Goal: Information Seeking & Learning: Learn about a topic

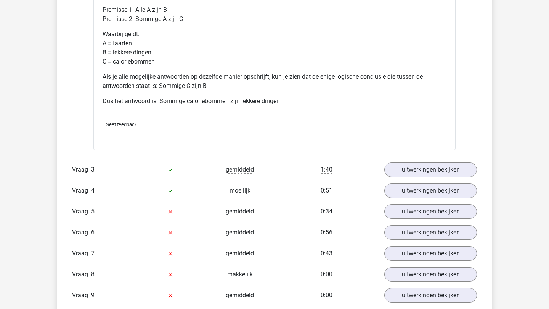
scroll to position [682, 0]
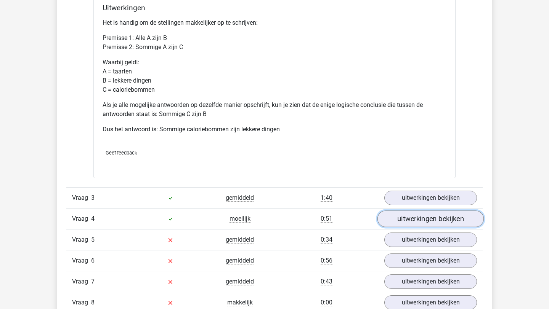
click at [409, 221] on link "uitwerkingen bekijken" at bounding box center [430, 219] width 106 height 17
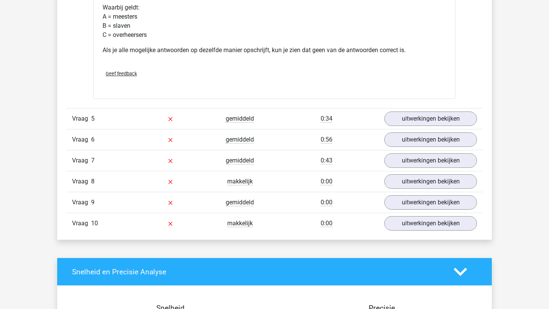
scroll to position [1092, 0]
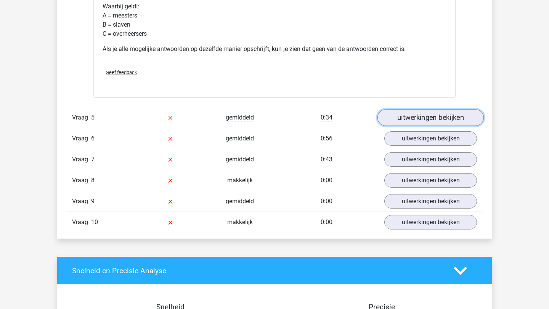
click at [432, 121] on link "uitwerkingen bekijken" at bounding box center [430, 117] width 106 height 17
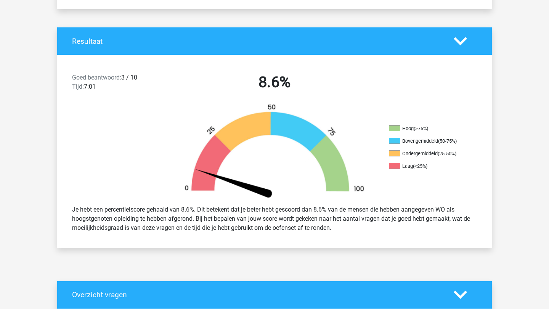
scroll to position [0, 0]
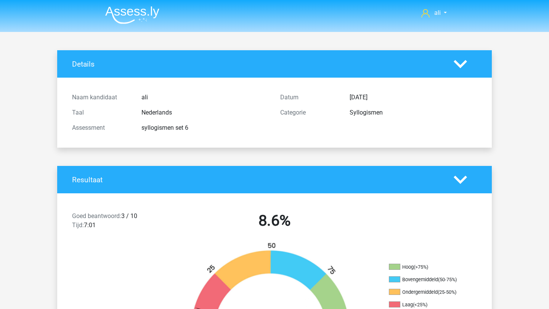
click at [145, 19] on img at bounding box center [132, 15] width 54 height 18
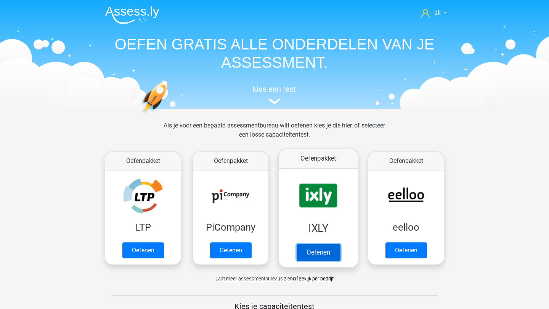
click at [314, 244] on link "Oefenen" at bounding box center [317, 252] width 43 height 17
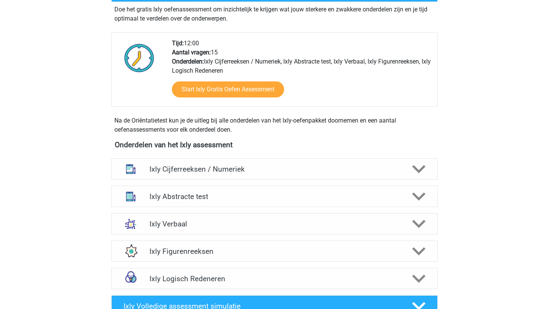
scroll to position [207, 0]
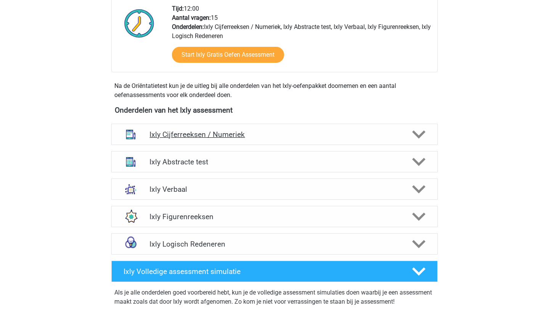
click at [235, 134] on h4 "Ixly Cijferreeksen / Numeriek" at bounding box center [274, 134] width 250 height 9
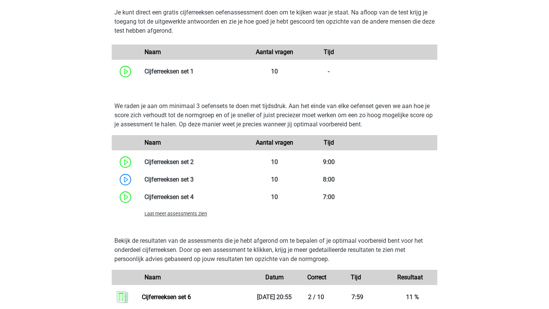
scroll to position [520, 0]
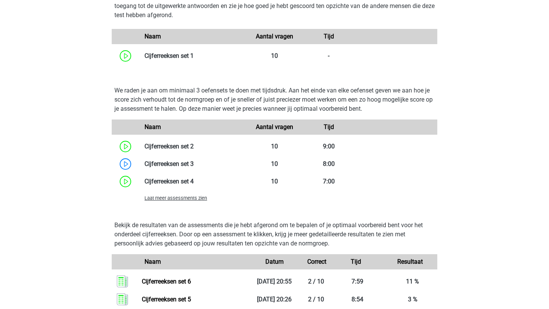
click at [191, 198] on span "Laat meer assessments zien" at bounding box center [175, 198] width 62 height 6
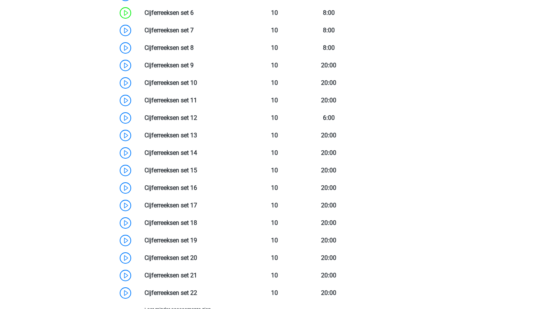
scroll to position [824, 0]
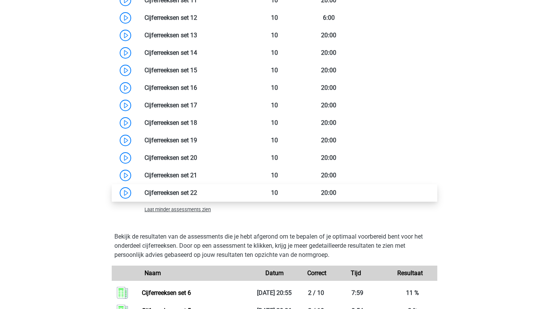
click at [197, 195] on link at bounding box center [197, 192] width 0 height 7
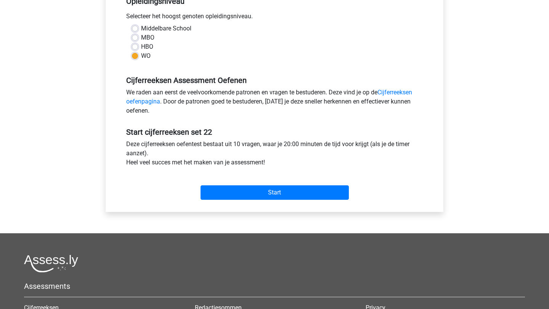
scroll to position [168, 0]
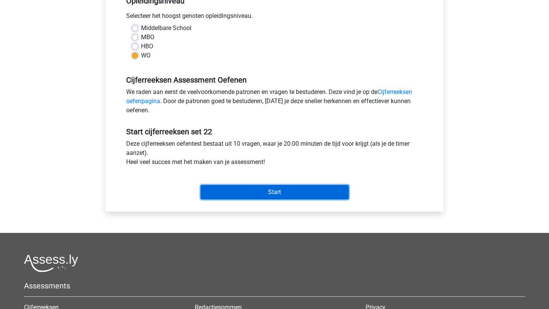
click at [272, 188] on input "Start" at bounding box center [274, 192] width 148 height 14
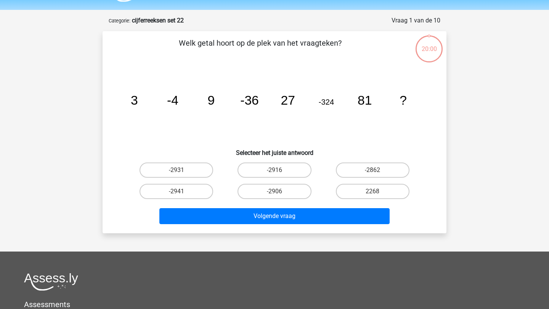
scroll to position [26, 0]
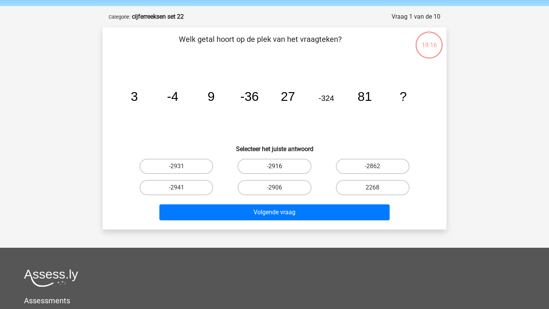
click at [280, 162] on label "-2916" at bounding box center [274, 166] width 74 height 15
click at [279, 166] on input "-2916" at bounding box center [276, 168] width 5 height 5
radio input "true"
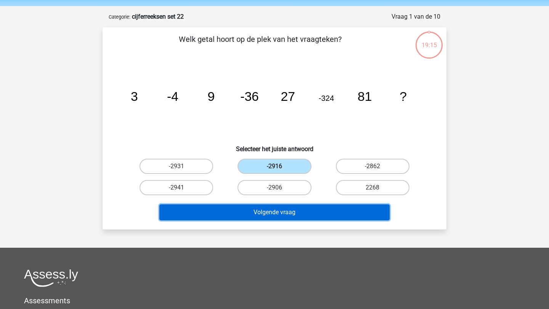
click at [282, 211] on button "Volgende vraag" at bounding box center [274, 213] width 231 height 16
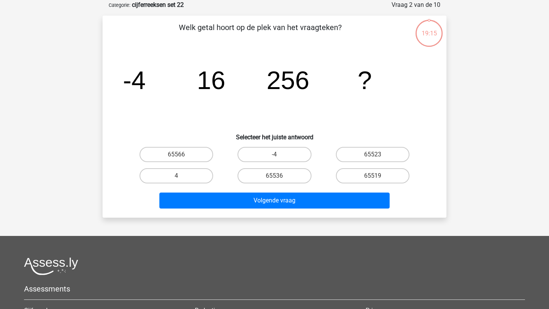
scroll to position [38, 0]
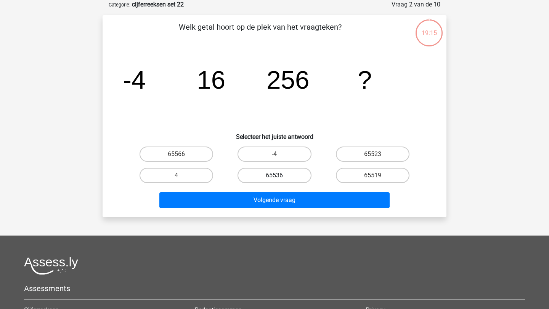
click at [285, 181] on label "65536" at bounding box center [274, 175] width 74 height 15
click at [279, 181] on input "65536" at bounding box center [276, 178] width 5 height 5
radio input "true"
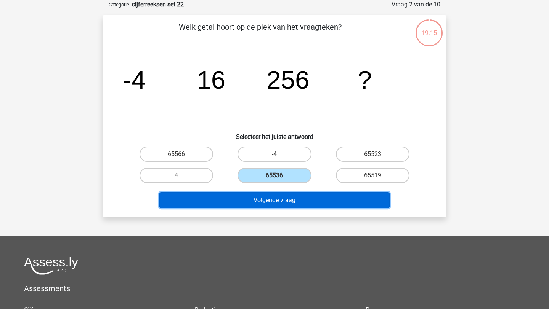
click at [285, 197] on button "Volgende vraag" at bounding box center [274, 200] width 231 height 16
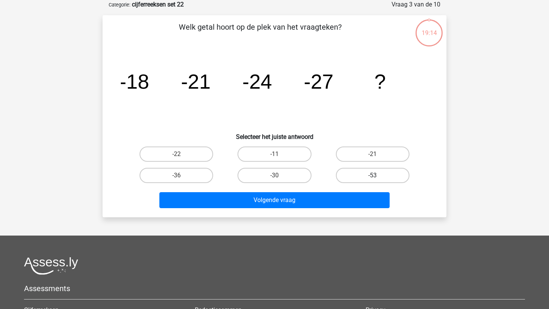
click at [347, 174] on label "-53" at bounding box center [373, 175] width 74 height 15
click at [372, 176] on input "-53" at bounding box center [374, 178] width 5 height 5
radio input "true"
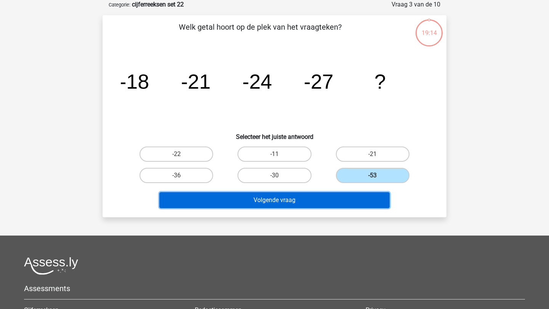
click at [328, 205] on button "Volgende vraag" at bounding box center [274, 200] width 231 height 16
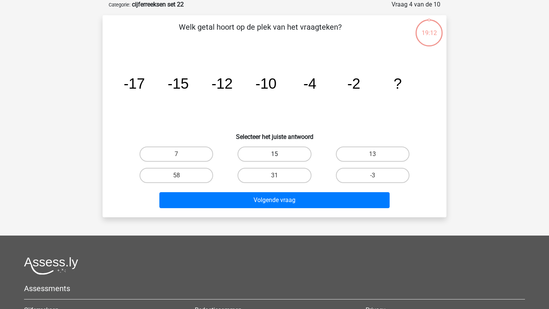
click at [289, 161] on label "15" at bounding box center [274, 154] width 74 height 15
click at [279, 159] on input "15" at bounding box center [276, 156] width 5 height 5
radio input "true"
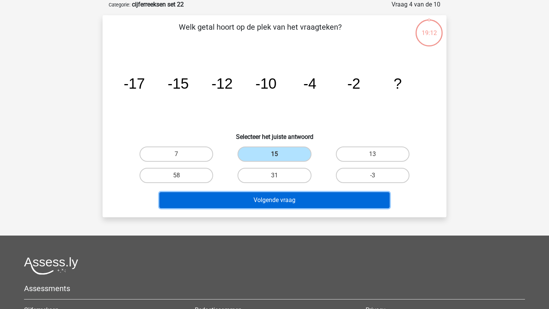
click at [284, 201] on button "Volgende vraag" at bounding box center [274, 200] width 231 height 16
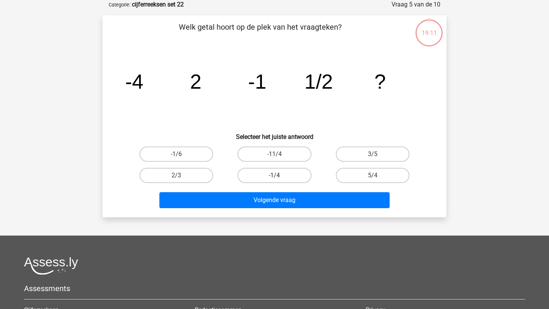
click at [284, 173] on label "-1/4" at bounding box center [274, 175] width 74 height 15
click at [279, 176] on input "-1/4" at bounding box center [276, 178] width 5 height 5
radio input "true"
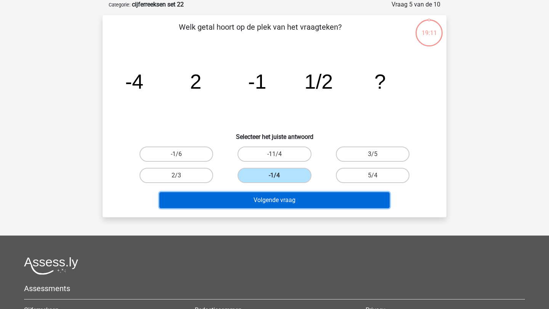
click at [281, 197] on button "Volgende vraag" at bounding box center [274, 200] width 231 height 16
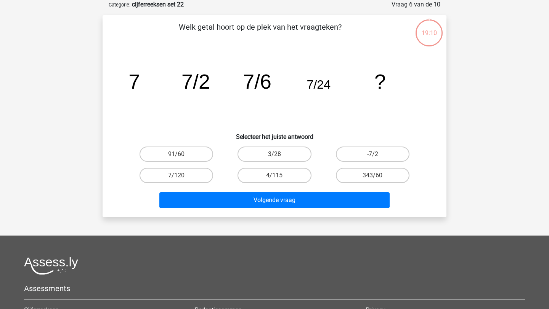
click at [349, 146] on div "-7/2" at bounding box center [372, 154] width 98 height 21
click at [348, 152] on label "-7/2" at bounding box center [373, 154] width 74 height 15
click at [372, 154] on input "-7/2" at bounding box center [374, 156] width 5 height 5
radio input "true"
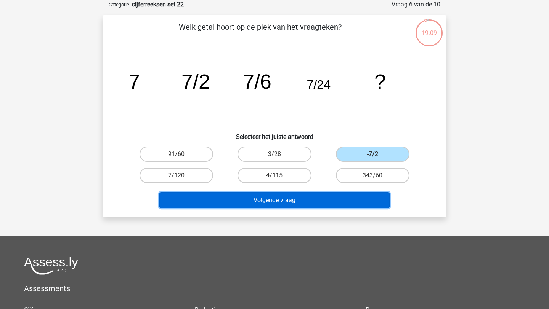
click at [319, 199] on button "Volgende vraag" at bounding box center [274, 200] width 231 height 16
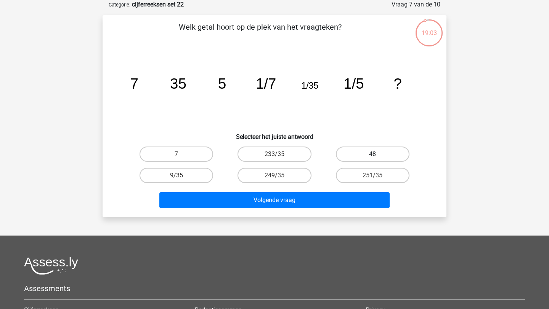
click at [355, 150] on label "48" at bounding box center [373, 154] width 74 height 15
click at [372, 154] on input "48" at bounding box center [374, 156] width 5 height 5
radio input "true"
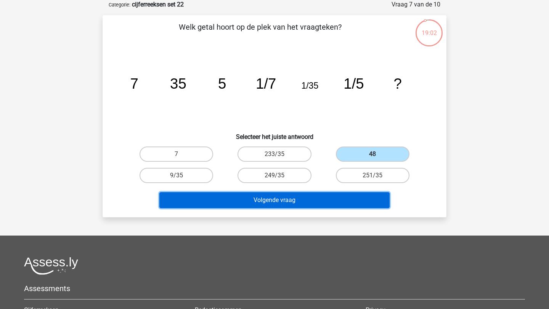
click at [324, 200] on button "Volgende vraag" at bounding box center [274, 200] width 231 height 16
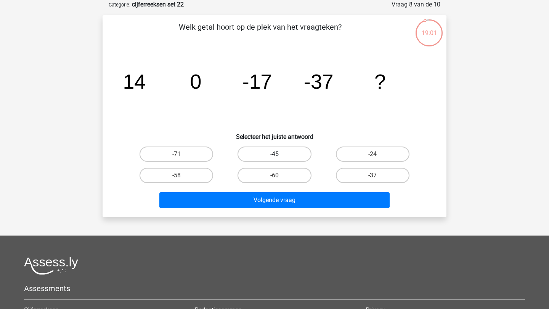
click at [280, 160] on label "-45" at bounding box center [274, 154] width 74 height 15
click at [279, 159] on input "-45" at bounding box center [276, 156] width 5 height 5
radio input "true"
click at [282, 185] on div "-60" at bounding box center [274, 175] width 98 height 21
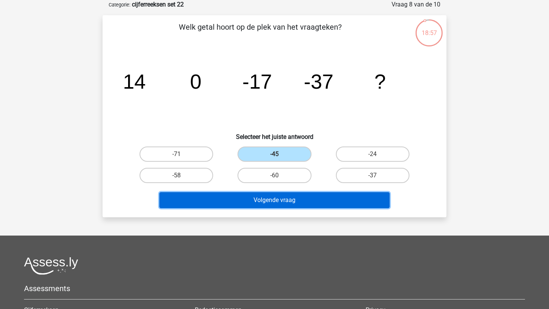
click at [288, 195] on button "Volgende vraag" at bounding box center [274, 200] width 231 height 16
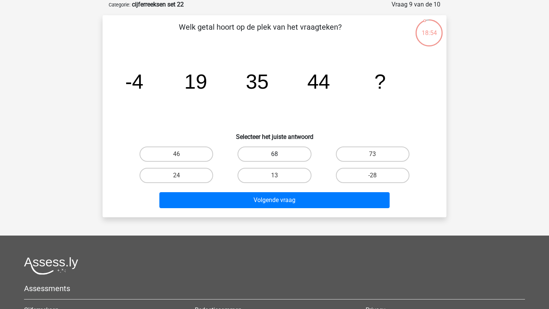
click at [286, 152] on label "68" at bounding box center [274, 154] width 74 height 15
click at [279, 154] on input "68" at bounding box center [276, 156] width 5 height 5
radio input "true"
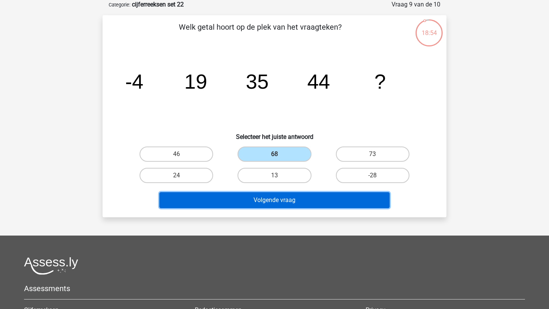
click at [283, 202] on button "Volgende vraag" at bounding box center [274, 200] width 231 height 16
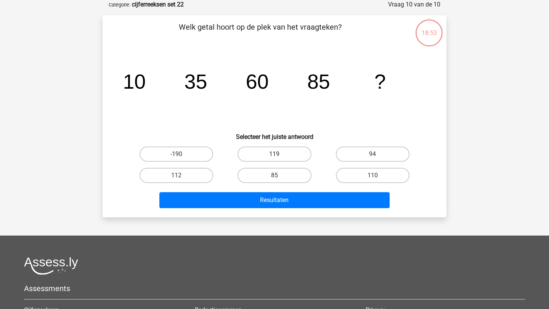
click at [285, 158] on label "119" at bounding box center [274, 154] width 74 height 15
click at [279, 158] on input "119" at bounding box center [276, 156] width 5 height 5
radio input "true"
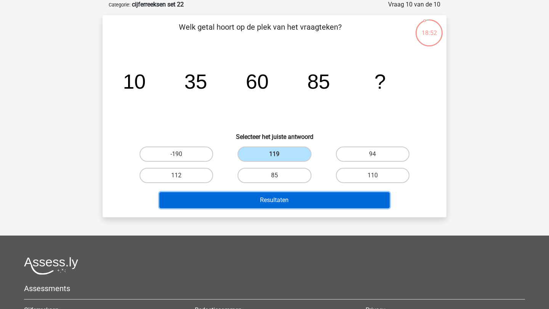
click at [282, 195] on button "Resultaten" at bounding box center [274, 200] width 231 height 16
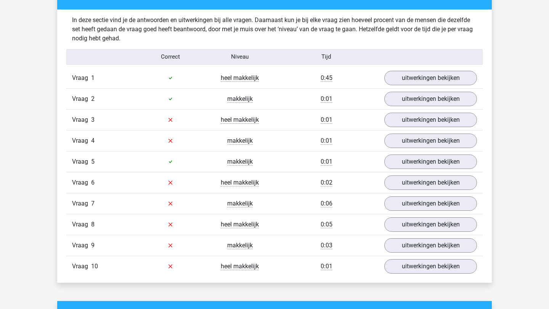
scroll to position [441, 0]
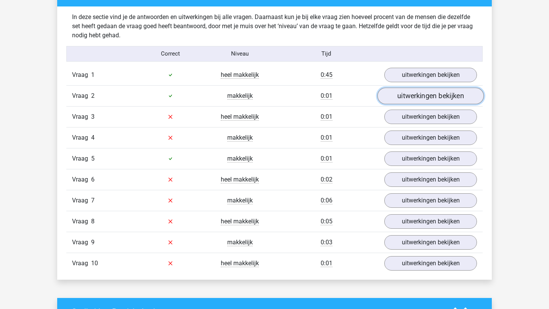
click at [404, 93] on link "uitwerkingen bekijken" at bounding box center [430, 96] width 106 height 17
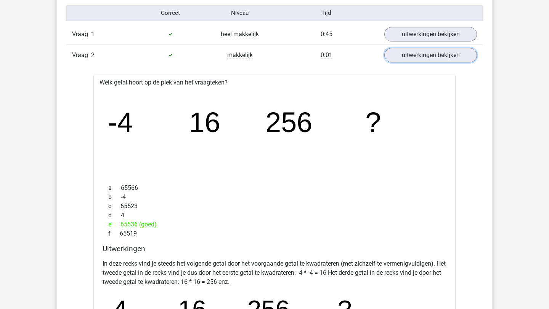
scroll to position [495, 0]
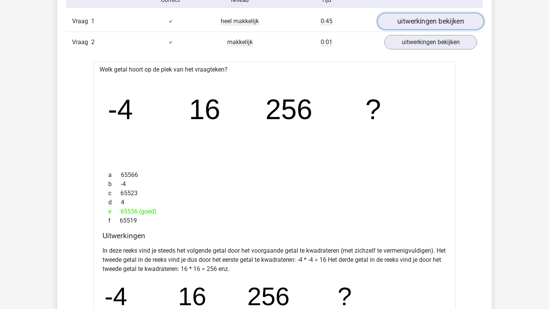
click at [408, 17] on link "uitwerkingen bekijken" at bounding box center [430, 21] width 106 height 17
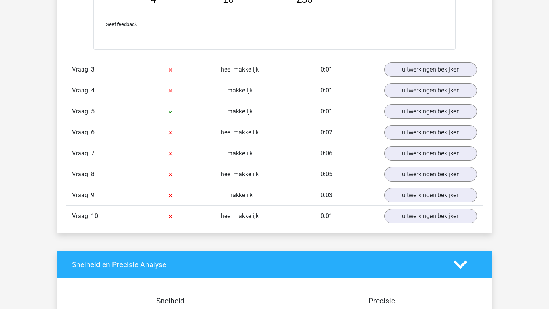
scroll to position [1212, 0]
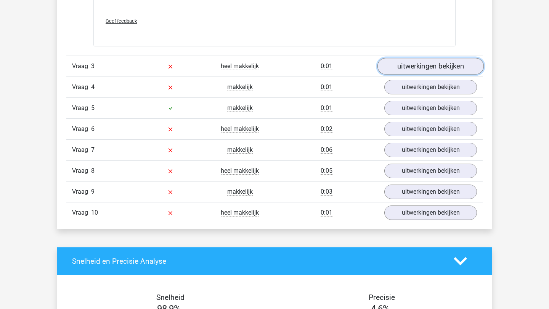
click at [428, 69] on link "uitwerkingen bekijken" at bounding box center [430, 66] width 106 height 17
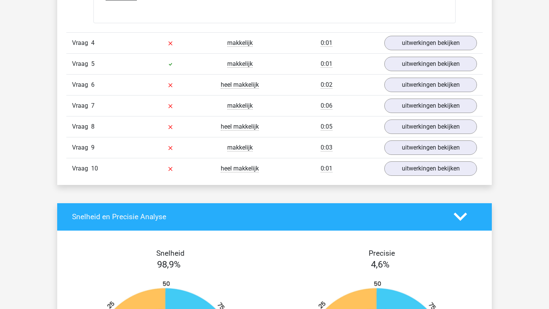
scroll to position [1593, 0]
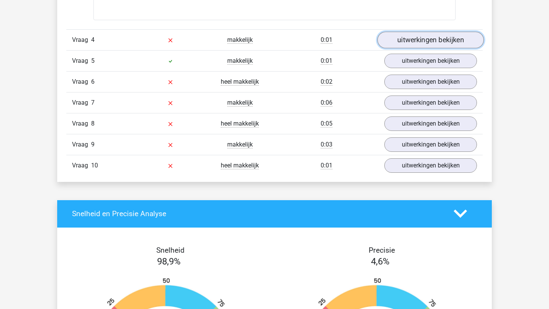
click at [439, 42] on link "uitwerkingen bekijken" at bounding box center [430, 40] width 106 height 17
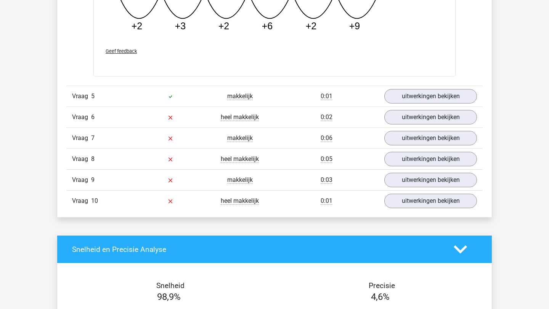
scroll to position [1915, 0]
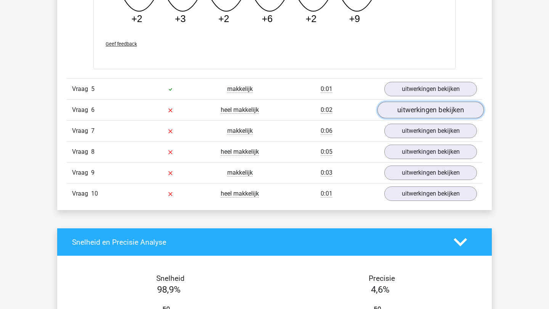
click at [414, 107] on link "uitwerkingen bekijken" at bounding box center [430, 110] width 106 height 17
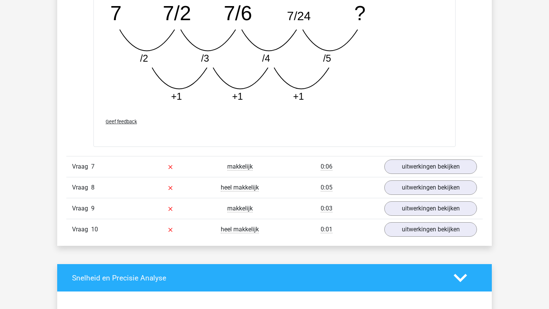
scroll to position [2294, 0]
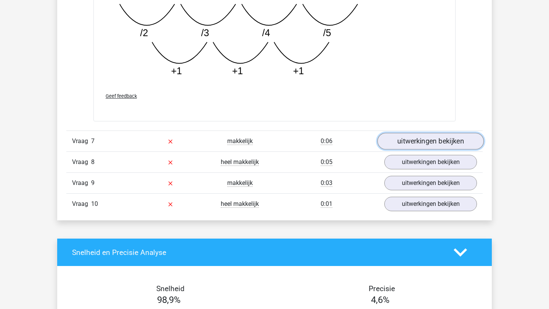
click at [415, 140] on link "uitwerkingen bekijken" at bounding box center [430, 141] width 106 height 17
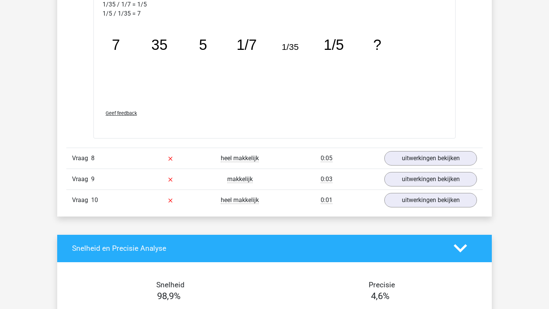
scroll to position [2697, 0]
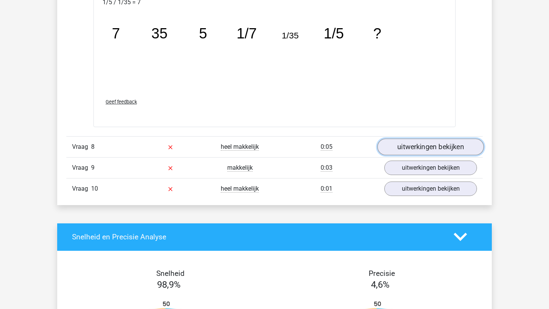
click at [415, 140] on link "uitwerkingen bekijken" at bounding box center [430, 147] width 106 height 17
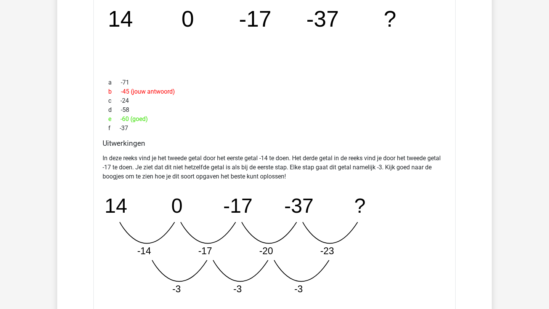
scroll to position [2892, 0]
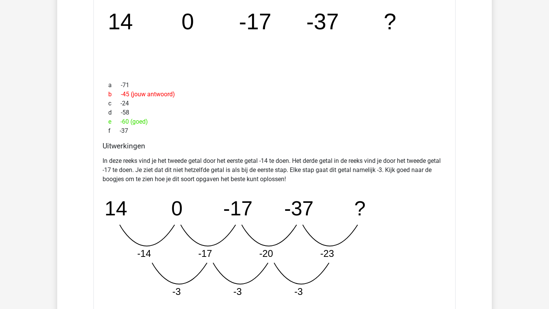
click at [299, 75] on div "Welk getal hoort op de plek van het vraagteken? image/svg+xml 14 0 -17 -37 ? a …" at bounding box center [274, 157] width 362 height 371
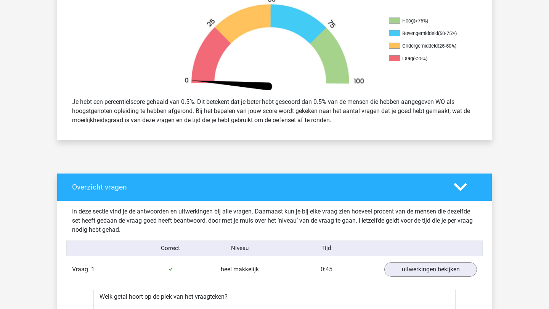
scroll to position [0, 0]
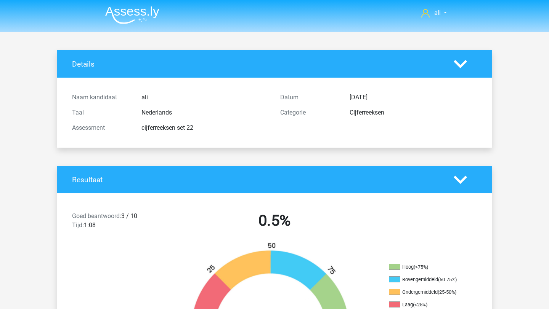
click at [140, 13] on img at bounding box center [132, 15] width 54 height 18
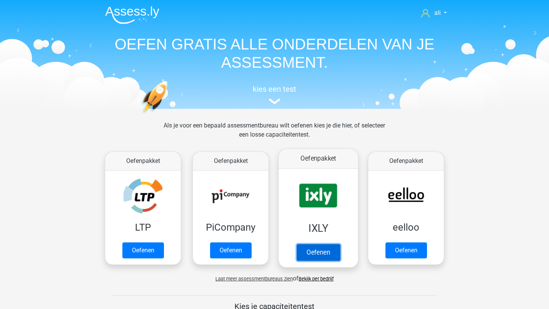
click at [332, 244] on link "Oefenen" at bounding box center [317, 252] width 43 height 17
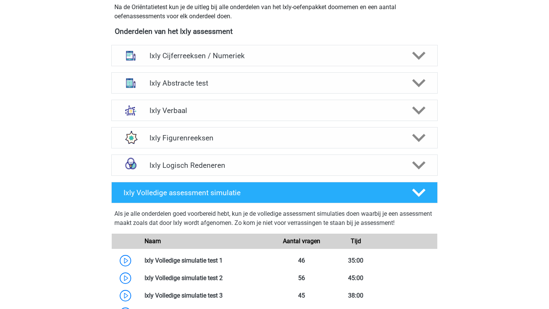
scroll to position [287, 0]
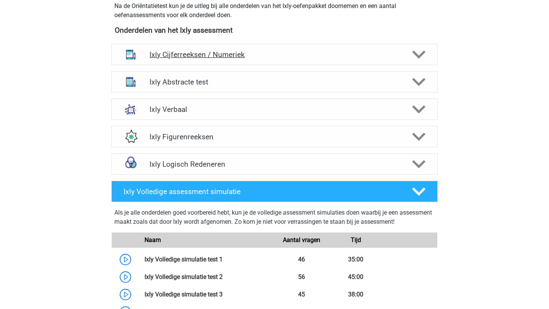
click at [231, 56] on h4 "Ixly Cijferreeksen / Numeriek" at bounding box center [274, 54] width 250 height 9
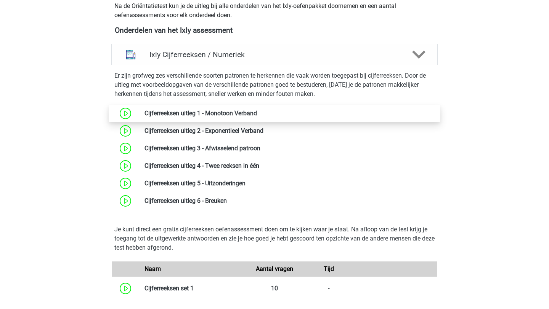
click at [257, 110] on link at bounding box center [257, 113] width 0 height 7
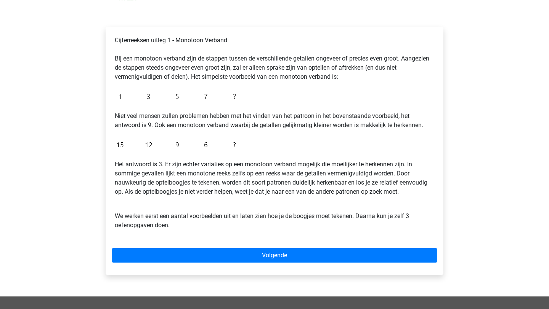
scroll to position [108, 0]
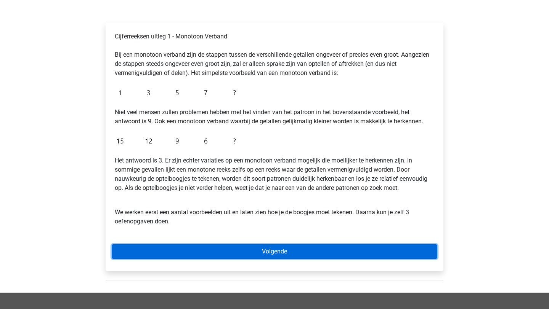
click at [210, 252] on link "Volgende" at bounding box center [274, 252] width 325 height 14
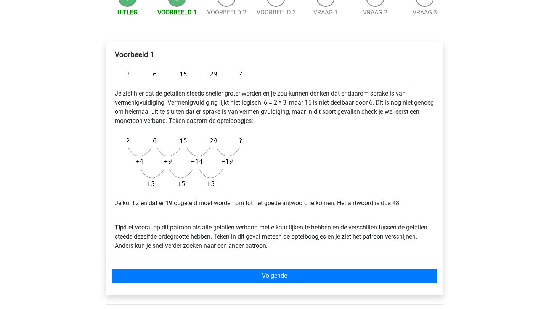
scroll to position [93, 0]
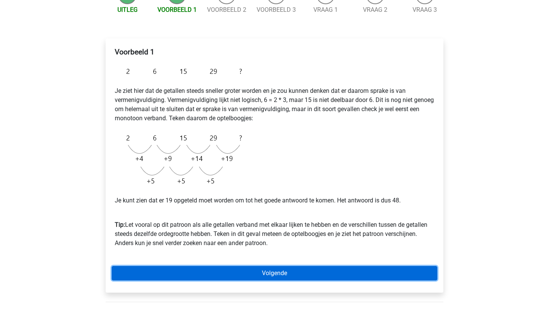
click at [252, 271] on link "Volgende" at bounding box center [274, 273] width 325 height 14
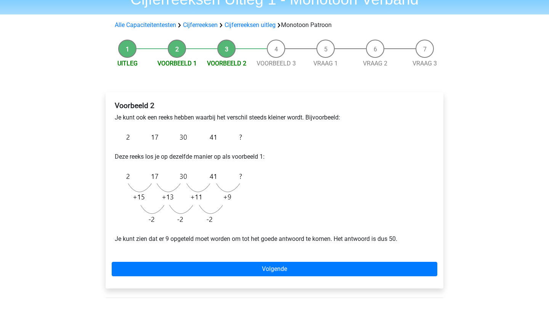
scroll to position [48, 0]
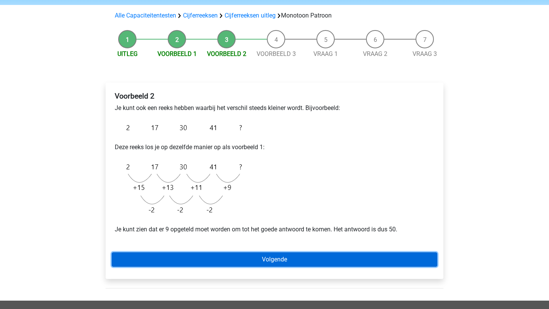
click at [200, 260] on link "Volgende" at bounding box center [274, 260] width 325 height 14
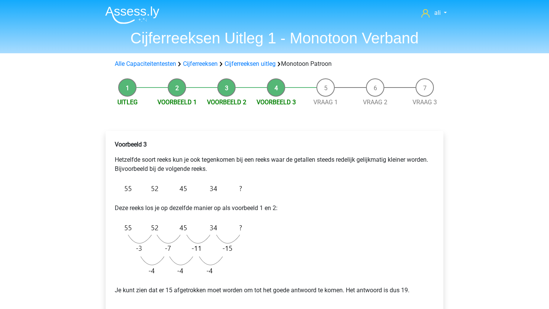
click at [142, 10] on img at bounding box center [132, 15] width 54 height 18
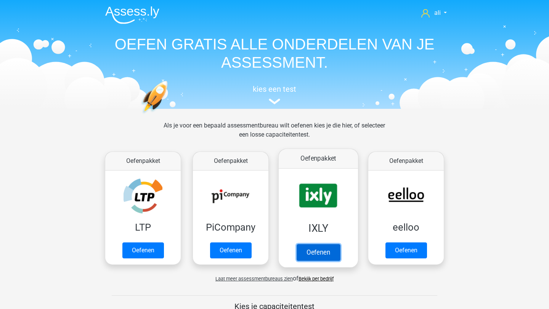
click at [322, 244] on link "Oefenen" at bounding box center [317, 252] width 43 height 17
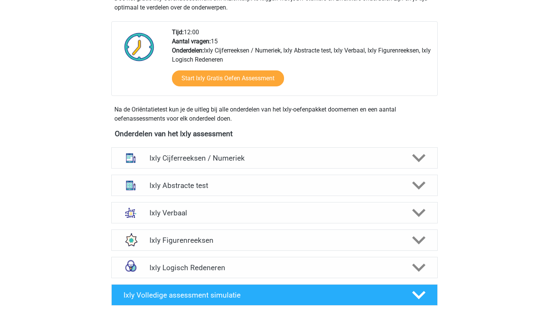
scroll to position [186, 0]
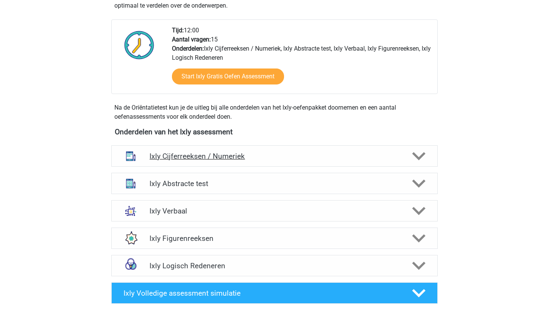
click at [273, 148] on div "Ixly Cijferreeksen / Numeriek" at bounding box center [274, 156] width 326 height 21
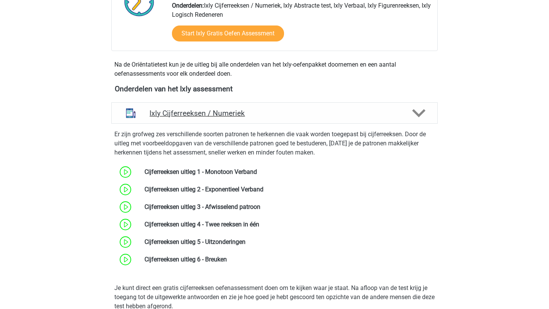
scroll to position [232, 0]
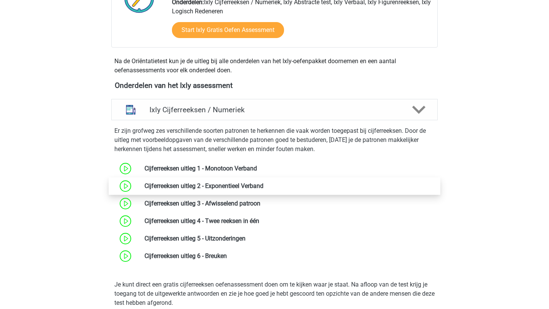
click at [263, 184] on link at bounding box center [263, 185] width 0 height 7
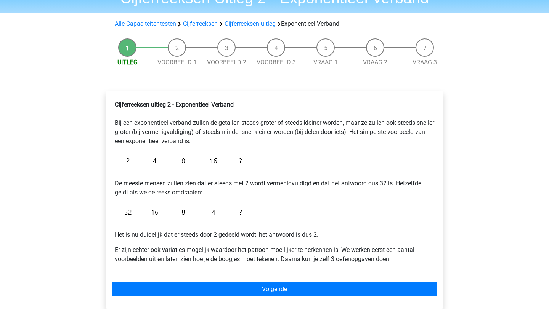
scroll to position [42, 0]
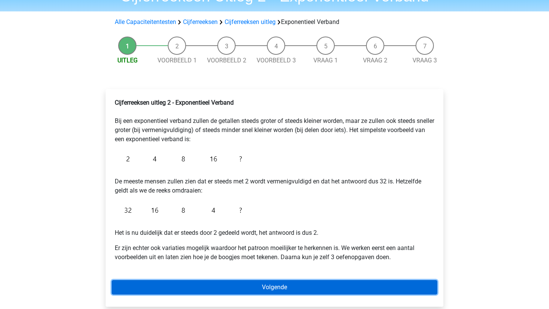
click at [263, 290] on link "Volgende" at bounding box center [274, 287] width 325 height 14
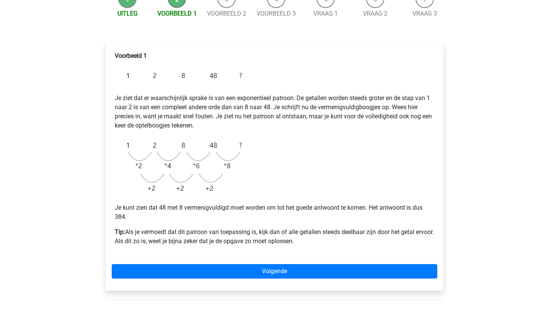
scroll to position [91, 0]
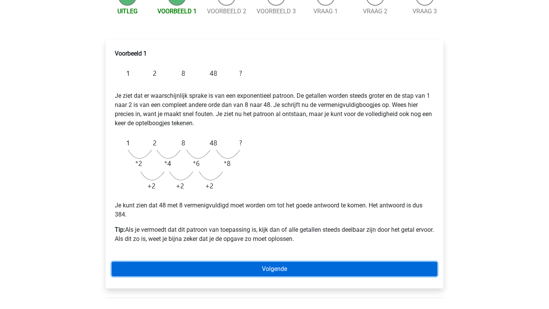
click at [261, 268] on link "Volgende" at bounding box center [274, 269] width 325 height 14
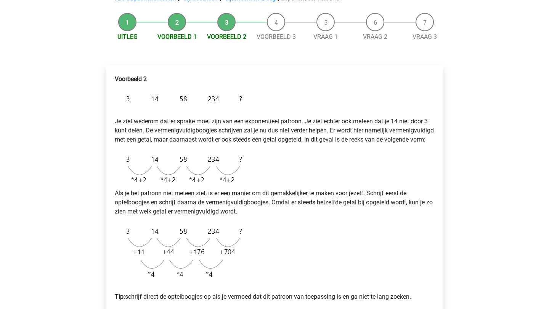
scroll to position [240, 0]
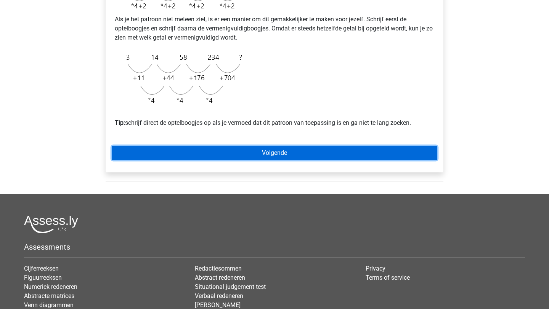
click at [266, 160] on link "Volgende" at bounding box center [274, 153] width 325 height 14
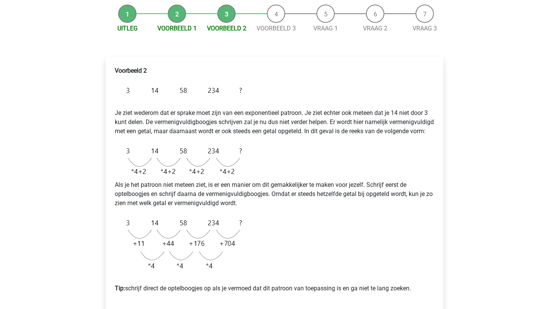
scroll to position [74, 0]
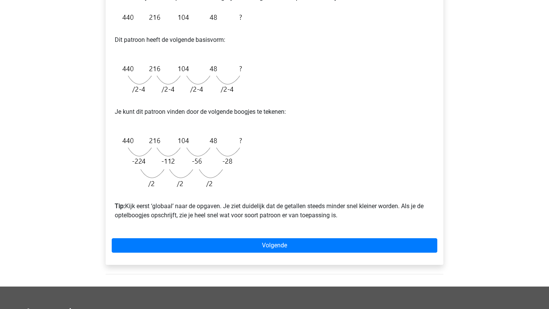
scroll to position [178, 0]
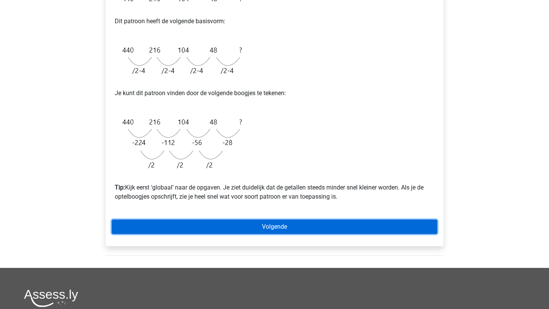
click at [243, 230] on link "Volgende" at bounding box center [274, 227] width 325 height 14
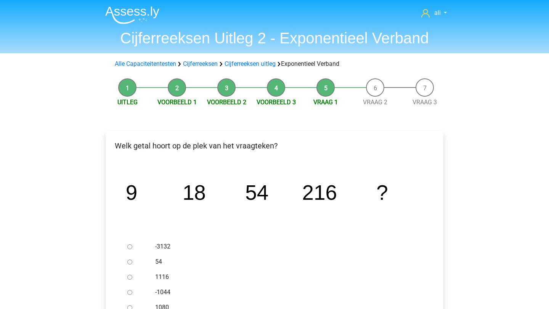
click at [147, 13] on img at bounding box center [132, 15] width 54 height 18
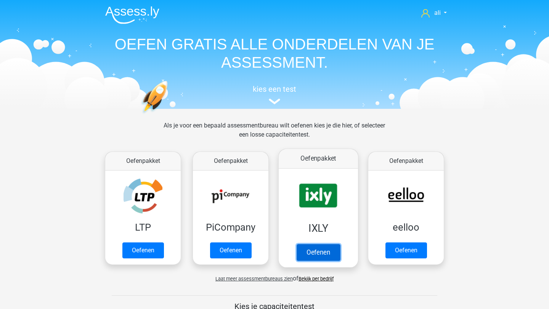
click at [314, 244] on link "Oefenen" at bounding box center [317, 252] width 43 height 17
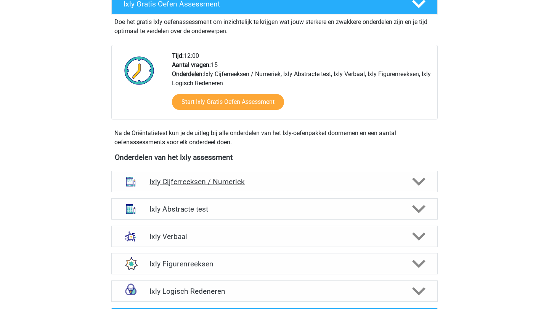
click at [283, 184] on h4 "Ixly Cijferreeksen / Numeriek" at bounding box center [274, 182] width 250 height 9
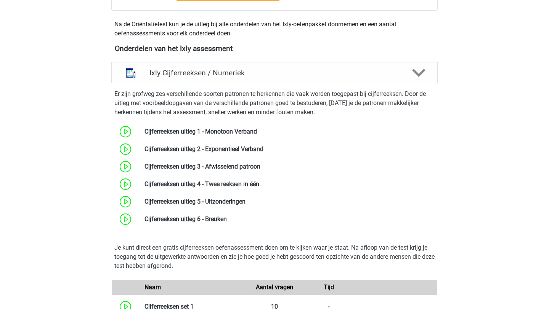
scroll to position [272, 0]
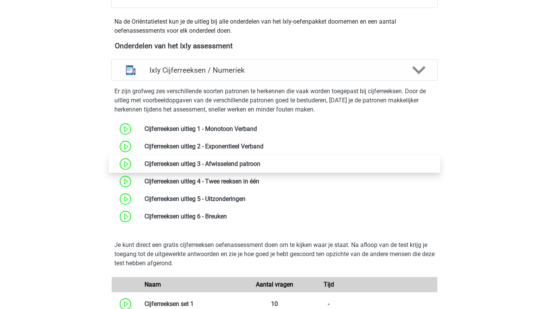
click at [260, 166] on link at bounding box center [260, 163] width 0 height 7
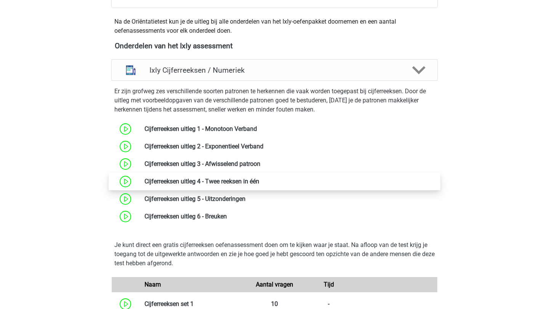
click at [259, 184] on link at bounding box center [259, 181] width 0 height 7
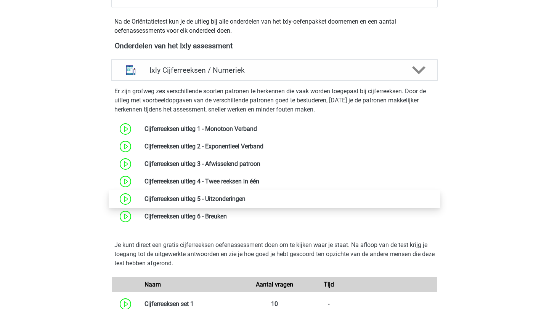
click at [245, 199] on link at bounding box center [245, 198] width 0 height 7
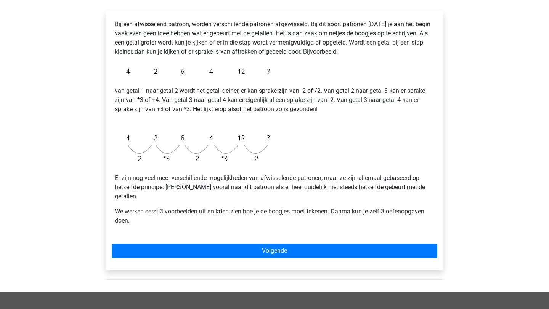
scroll to position [122, 0]
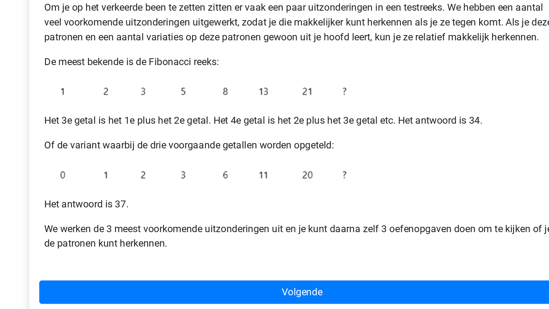
scroll to position [57, 0]
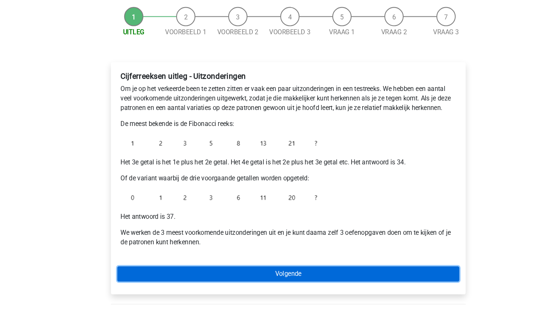
click at [274, 273] on link "Volgende" at bounding box center [274, 276] width 325 height 14
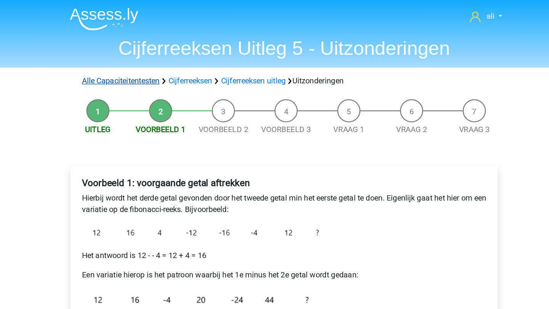
click at [150, 64] on link "Alle Capaciteitentesten" at bounding box center [145, 63] width 61 height 7
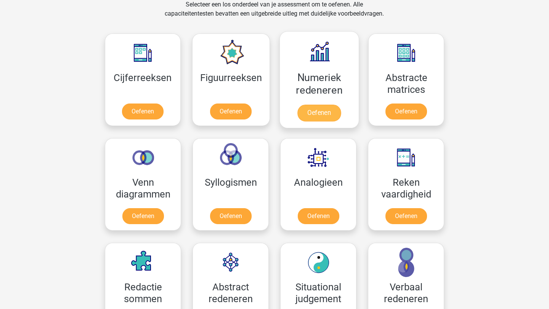
scroll to position [163, 0]
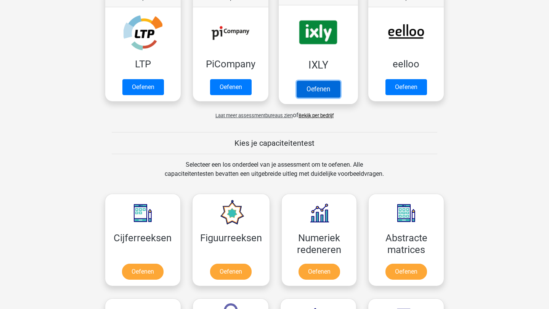
click at [305, 81] on link "Oefenen" at bounding box center [317, 89] width 43 height 17
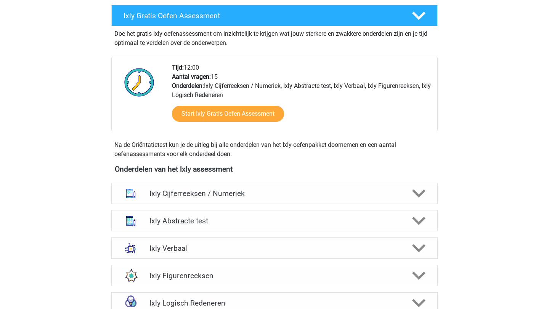
scroll to position [147, 0]
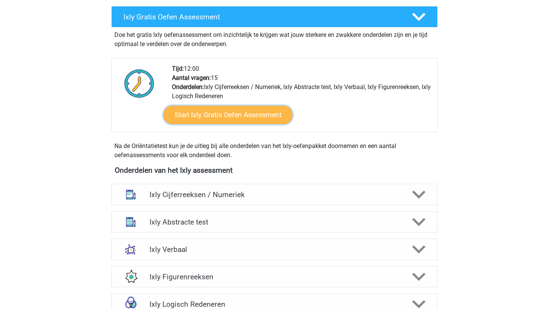
click at [259, 120] on link "Start Ixly Gratis Oefen Assessment" at bounding box center [227, 115] width 129 height 18
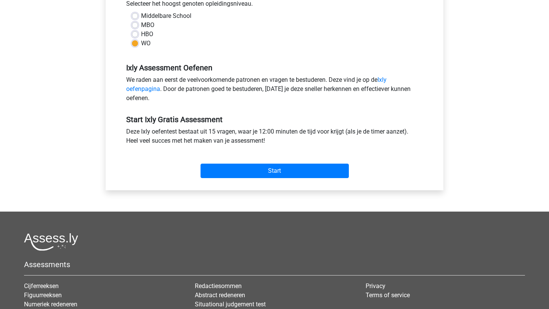
scroll to position [187, 0]
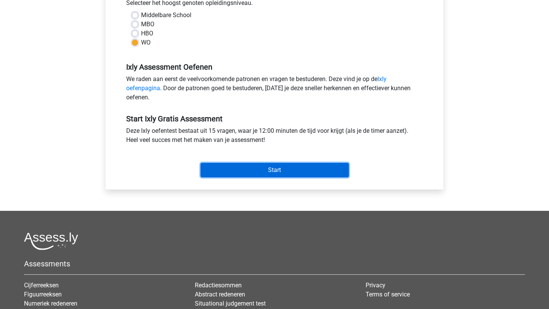
click at [263, 165] on input "Start" at bounding box center [274, 170] width 148 height 14
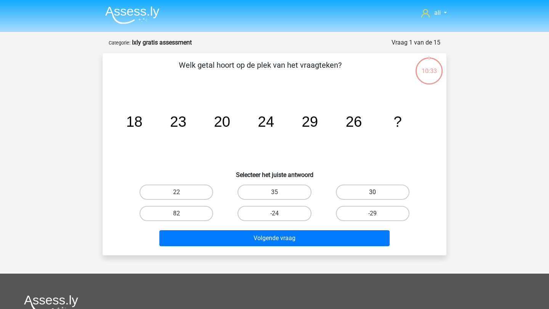
click at [371, 193] on label "30" at bounding box center [373, 192] width 74 height 15
click at [372, 193] on input "30" at bounding box center [374, 194] width 5 height 5
radio input "true"
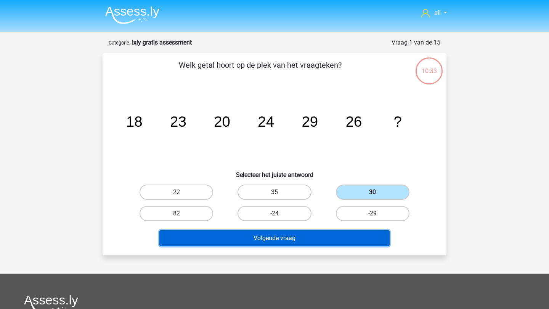
click at [354, 234] on button "Volgende vraag" at bounding box center [274, 239] width 231 height 16
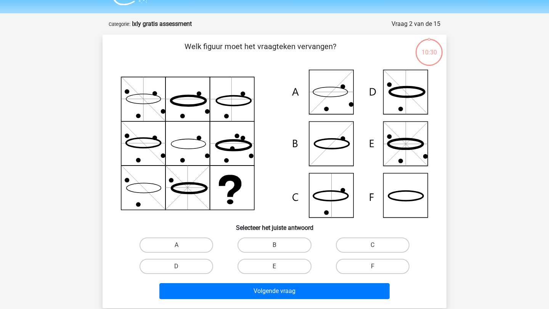
scroll to position [38, 0]
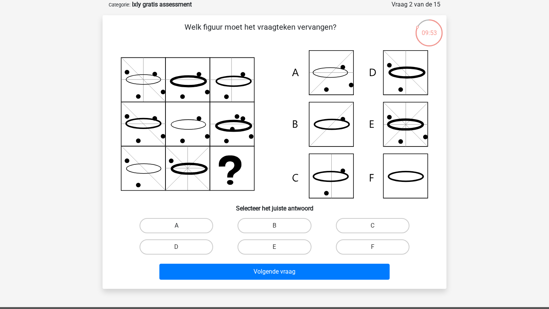
click at [178, 224] on label "A" at bounding box center [176, 225] width 74 height 15
click at [178, 226] on input "A" at bounding box center [178, 228] width 5 height 5
radio input "true"
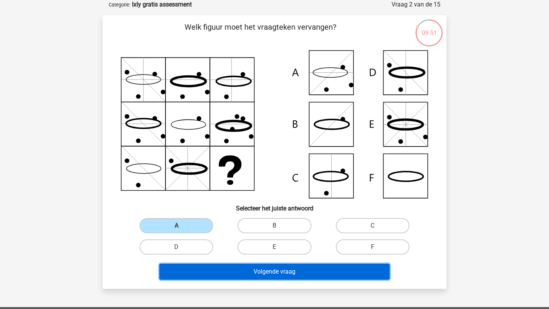
click at [245, 272] on button "Volgende vraag" at bounding box center [274, 272] width 231 height 16
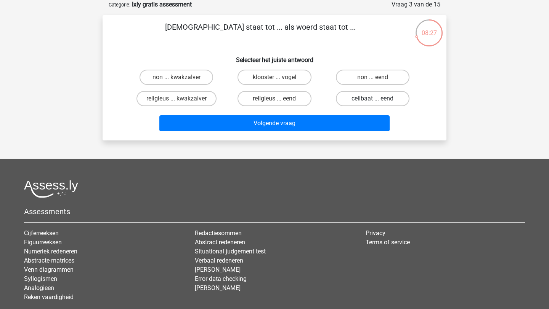
click at [368, 99] on label "celibaat ... eend" at bounding box center [373, 98] width 74 height 15
click at [372, 99] on input "celibaat ... eend" at bounding box center [374, 101] width 5 height 5
radio input "true"
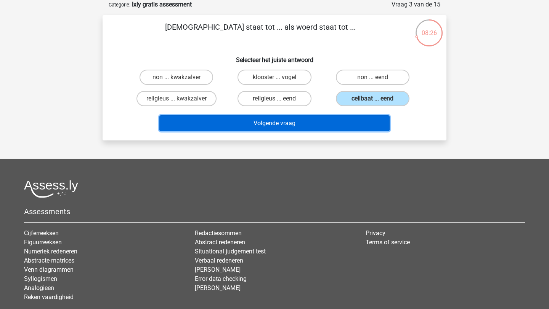
click at [354, 125] on button "Volgende vraag" at bounding box center [274, 123] width 231 height 16
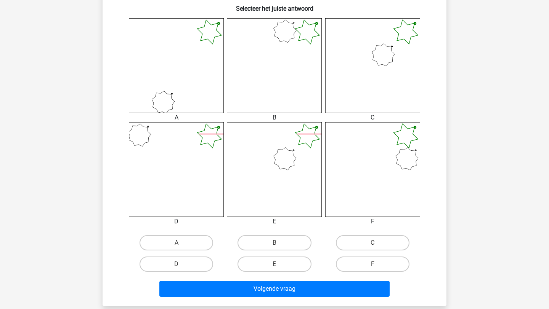
scroll to position [325, 0]
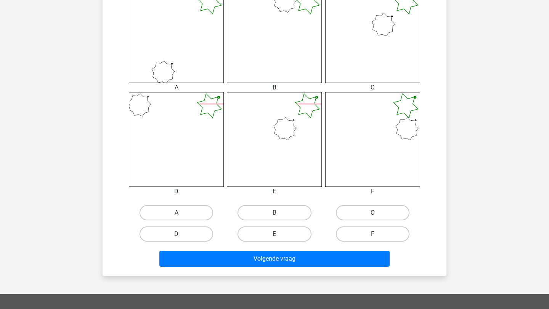
click at [359, 208] on label "C" at bounding box center [373, 212] width 74 height 15
click at [372, 213] on input "C" at bounding box center [374, 215] width 5 height 5
radio input "true"
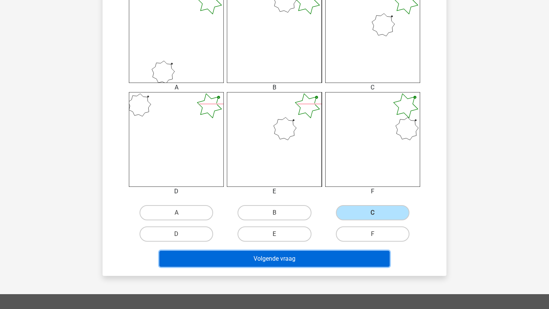
click at [351, 258] on button "Volgende vraag" at bounding box center [274, 259] width 231 height 16
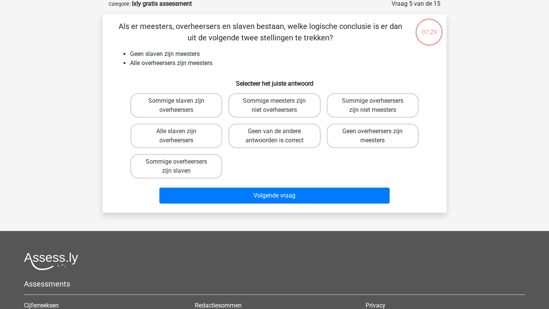
scroll to position [38, 0]
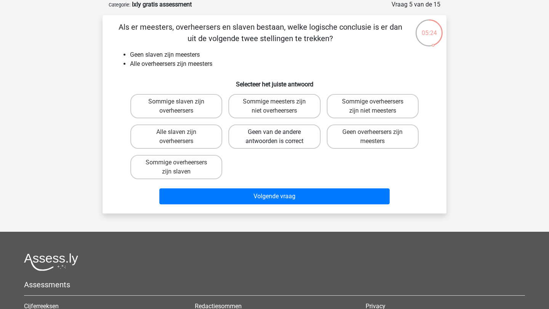
click at [242, 139] on label "Geen van de andere antwoorden is correct" at bounding box center [274, 137] width 92 height 24
click at [274, 137] on input "Geen van de andere antwoorden is correct" at bounding box center [276, 134] width 5 height 5
radio input "true"
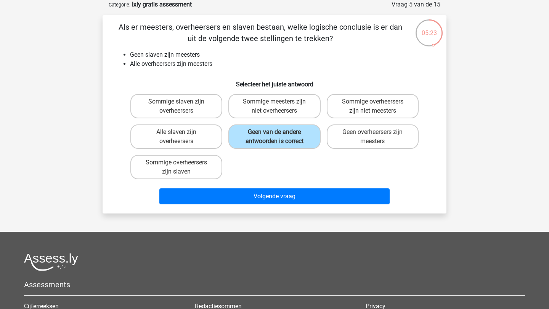
click at [236, 211] on div "Als er meesters, overheersers en slaven bestaan, welke logische conclusie is er…" at bounding box center [274, 114] width 344 height 199
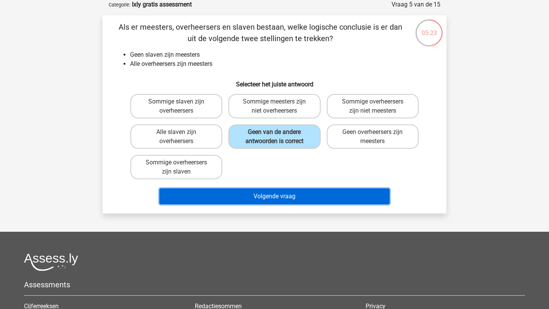
click at [236, 191] on button "Volgende vraag" at bounding box center [274, 197] width 231 height 16
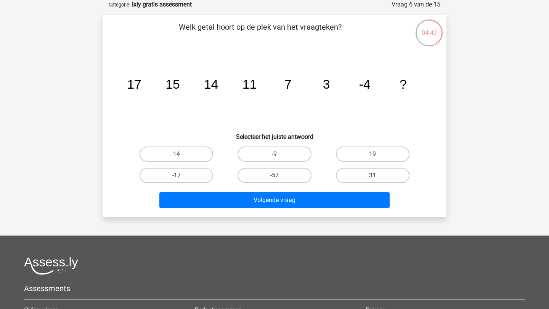
click at [371, 162] on div "19" at bounding box center [372, 154] width 98 height 21
click at [371, 155] on label "19" at bounding box center [373, 154] width 74 height 15
click at [372, 155] on input "19" at bounding box center [374, 156] width 5 height 5
radio input "true"
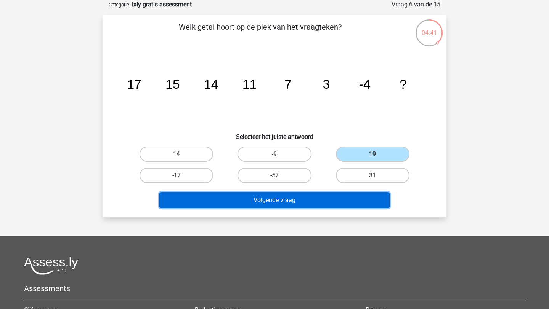
click at [346, 202] on button "Volgende vraag" at bounding box center [274, 200] width 231 height 16
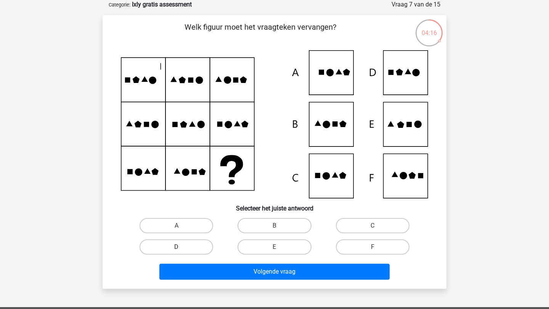
click at [196, 245] on label "D" at bounding box center [176, 247] width 74 height 15
click at [181, 247] on input "D" at bounding box center [178, 249] width 5 height 5
radio input "true"
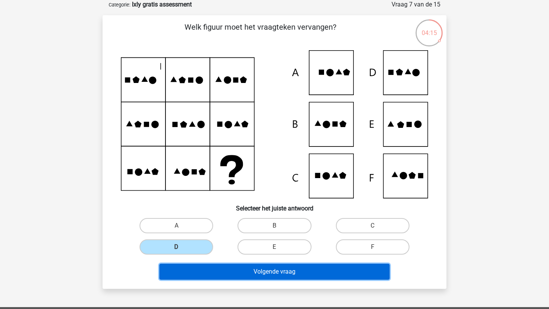
click at [202, 269] on button "Volgende vraag" at bounding box center [274, 272] width 231 height 16
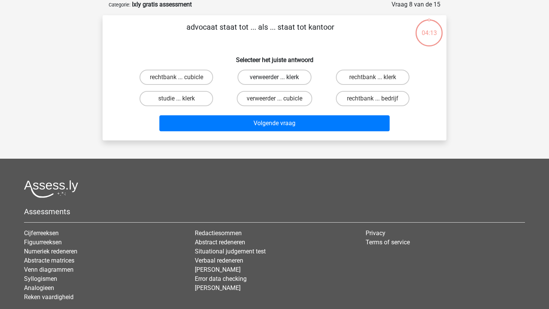
scroll to position [13, 0]
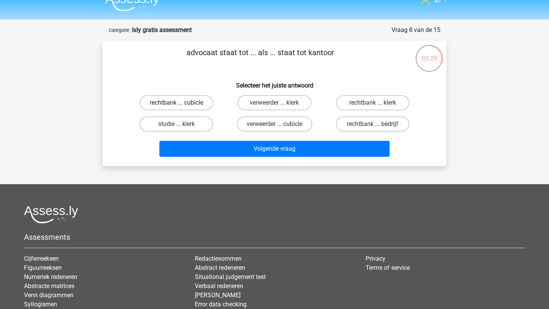
click at [196, 104] on label "rechtbank ... cubicle" at bounding box center [176, 102] width 74 height 15
click at [181, 104] on input "rechtbank ... cubicle" at bounding box center [178, 105] width 5 height 5
radio input "true"
click at [396, 104] on label "rechtbank ... klerk" at bounding box center [373, 102] width 74 height 15
click at [377, 104] on input "rechtbank ... klerk" at bounding box center [374, 105] width 5 height 5
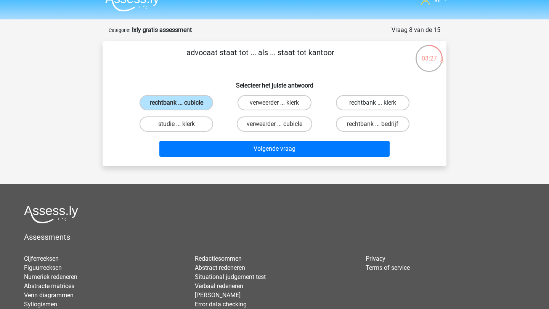
radio input "true"
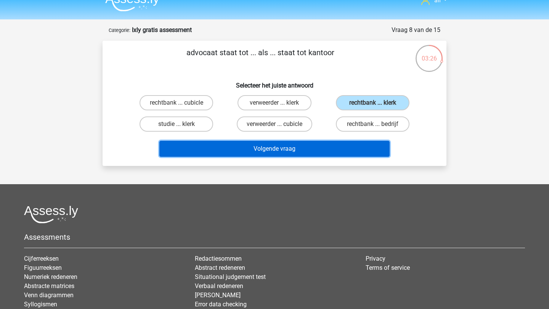
click at [362, 152] on button "Volgende vraag" at bounding box center [274, 149] width 231 height 16
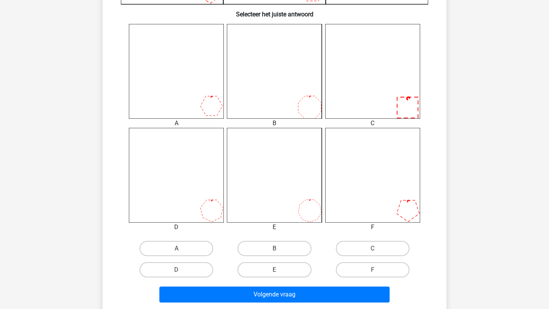
scroll to position [307, 0]
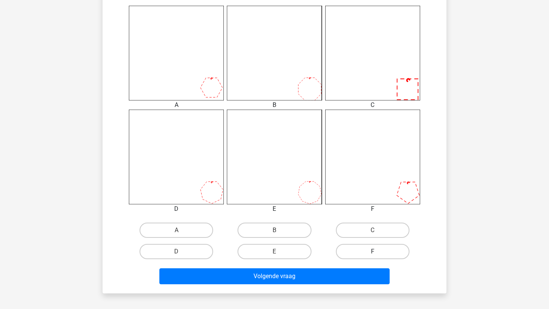
click at [353, 257] on label "F" at bounding box center [373, 251] width 74 height 15
click at [372, 257] on input "F" at bounding box center [374, 254] width 5 height 5
radio input "true"
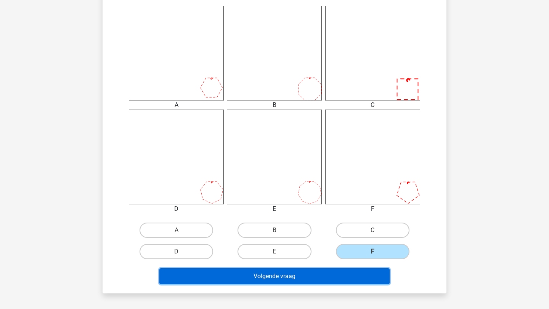
click at [352, 277] on button "Volgende vraag" at bounding box center [274, 277] width 231 height 16
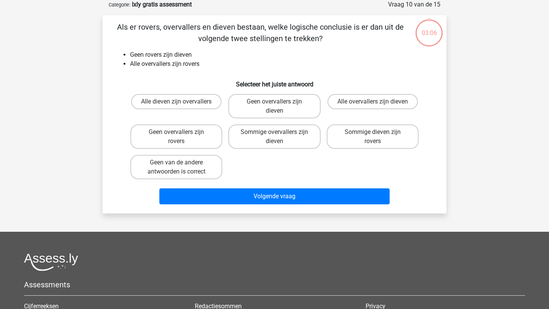
scroll to position [38, 0]
click at [200, 135] on label "Geen overvallers zijn rovers" at bounding box center [176, 137] width 92 height 24
click at [181, 135] on input "Geen overvallers zijn rovers" at bounding box center [178, 134] width 5 height 5
radio input "true"
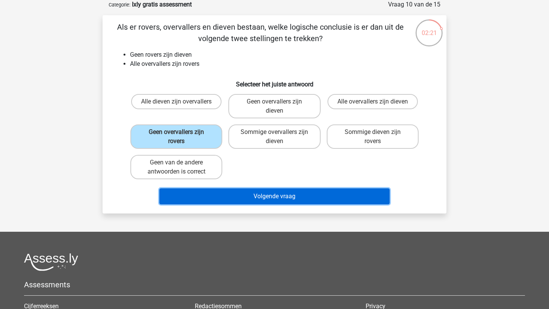
click at [220, 189] on button "Volgende vraag" at bounding box center [274, 197] width 231 height 16
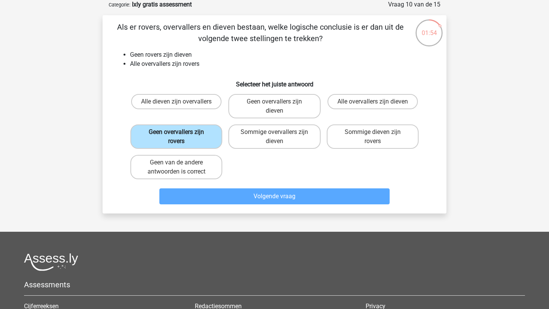
click at [183, 133] on label "Geen overvallers zijn rovers" at bounding box center [176, 137] width 92 height 24
click at [181, 133] on input "Geen overvallers zijn rovers" at bounding box center [178, 134] width 5 height 5
click at [205, 205] on div "Volgende vraag" at bounding box center [274, 198] width 294 height 19
click at [315, 72] on div "Als er rovers, overvallers en dieven bestaan, welke logische conclusie is er da…" at bounding box center [275, 114] width 338 height 186
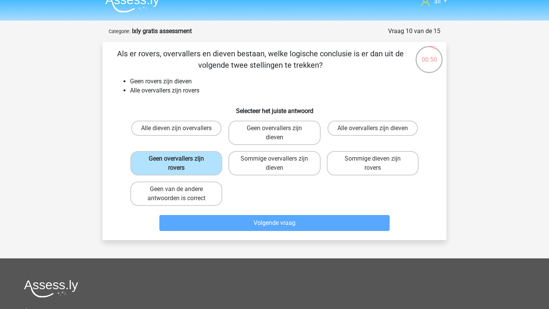
scroll to position [0, 0]
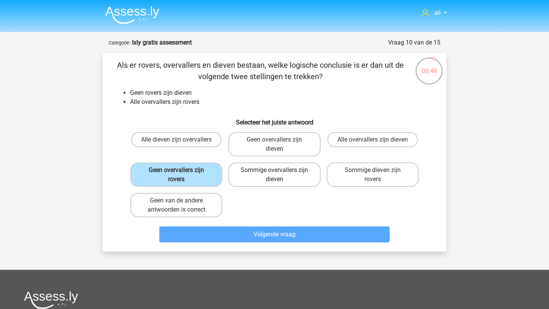
click at [266, 179] on label "Sommige overvallers zijn dieven" at bounding box center [274, 175] width 92 height 24
click at [274, 175] on input "Sommige overvallers zijn dieven" at bounding box center [276, 172] width 5 height 5
radio input "true"
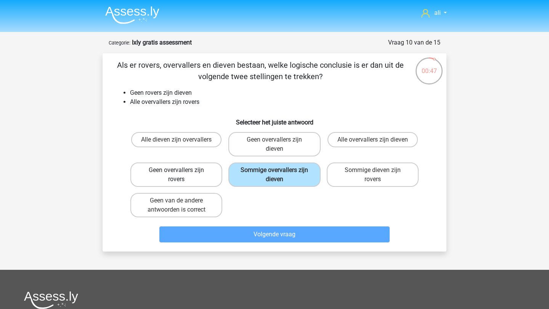
click at [182, 170] on label "Geen overvallers zijn rovers" at bounding box center [176, 175] width 92 height 24
click at [181, 170] on input "Geen overvallers zijn rovers" at bounding box center [178, 172] width 5 height 5
radio input "true"
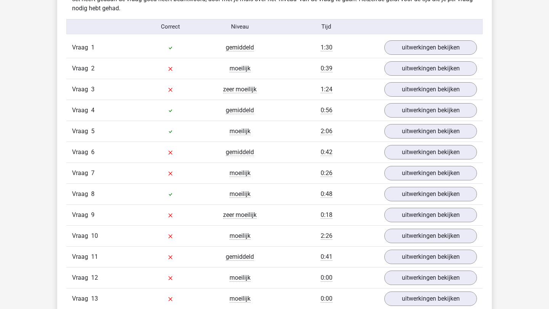
scroll to position [683, 0]
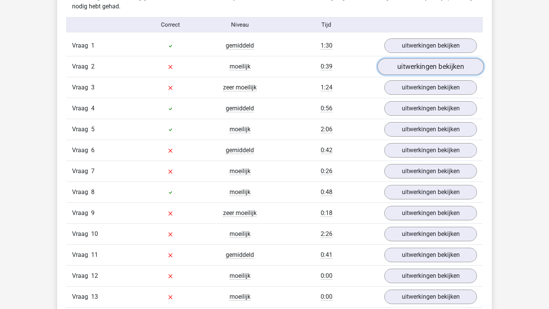
click at [428, 65] on link "uitwerkingen bekijken" at bounding box center [430, 67] width 106 height 17
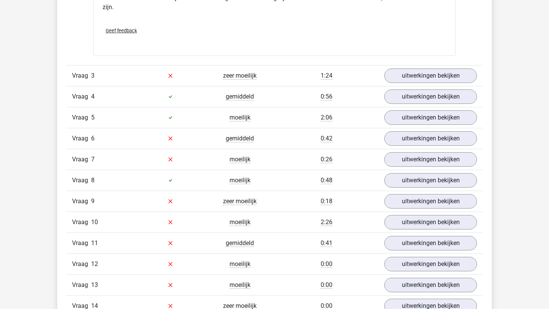
scroll to position [1066, 0]
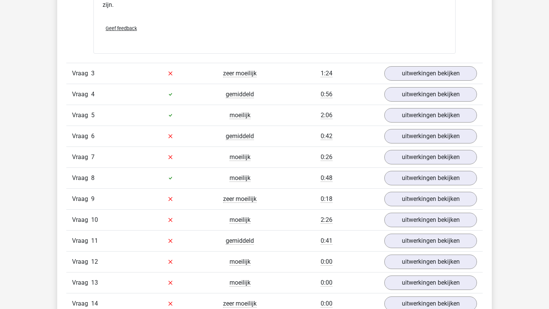
click at [417, 82] on div "Vraag 3 zeer moeilijk 1:24 uitwerkingen bekijken" at bounding box center [274, 73] width 416 height 21
click at [417, 74] on link "uitwerkingen bekijken" at bounding box center [430, 73] width 106 height 17
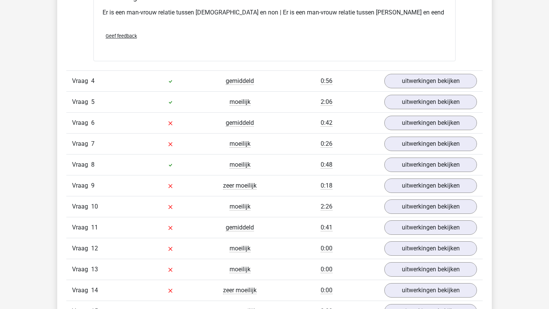
scroll to position [1254, 0]
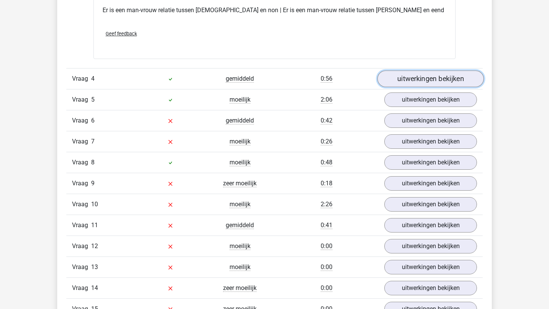
click at [419, 79] on link "uitwerkingen bekijken" at bounding box center [430, 78] width 106 height 17
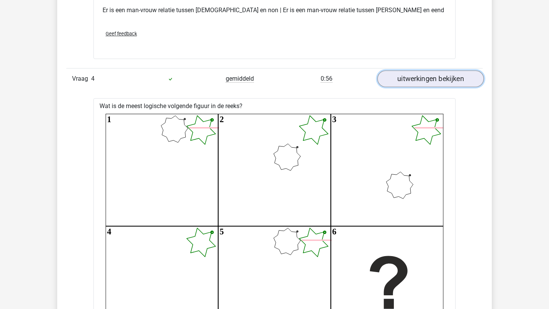
click at [419, 79] on link "uitwerkingen bekijken" at bounding box center [430, 78] width 106 height 17
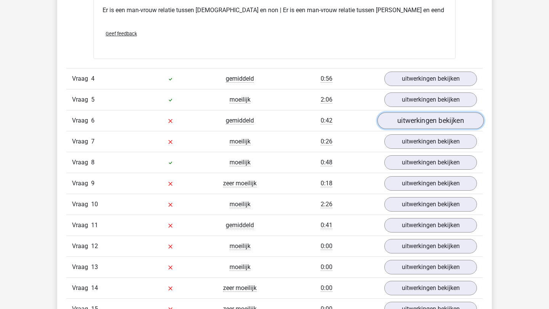
click at [423, 122] on link "uitwerkingen bekijken" at bounding box center [430, 120] width 106 height 17
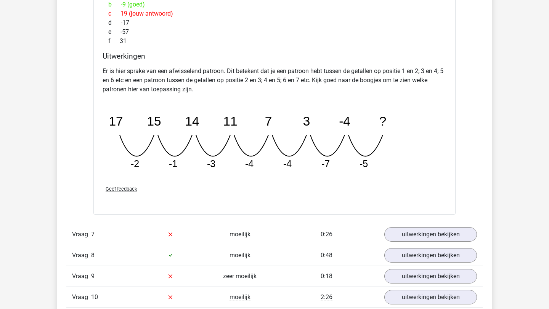
scroll to position [1515, 0]
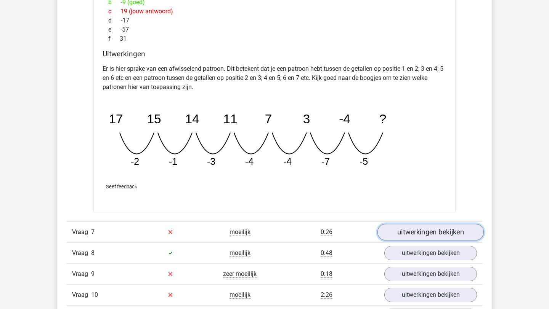
click at [436, 235] on link "uitwerkingen bekijken" at bounding box center [430, 232] width 106 height 17
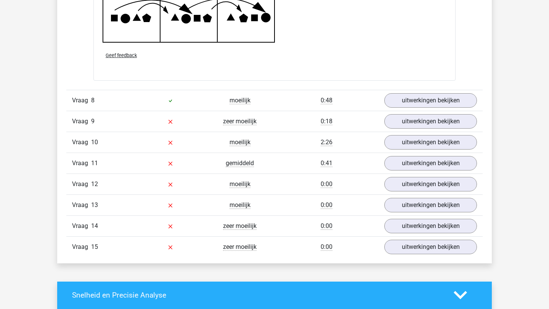
scroll to position [2176, 0]
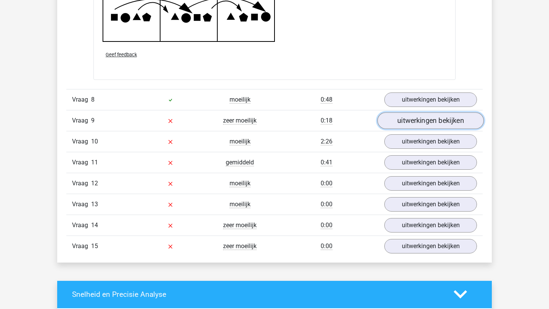
click at [423, 120] on link "uitwerkingen bekijken" at bounding box center [430, 120] width 106 height 17
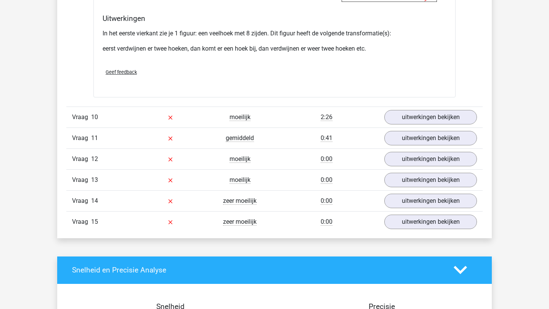
scroll to position [2827, 0]
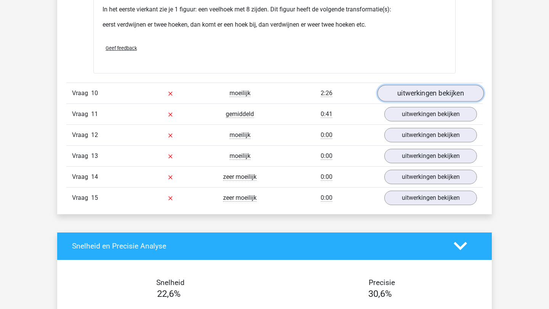
click at [423, 98] on link "uitwerkingen bekijken" at bounding box center [430, 93] width 106 height 17
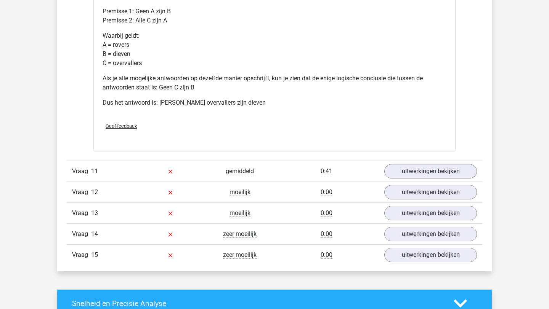
scroll to position [3083, 0]
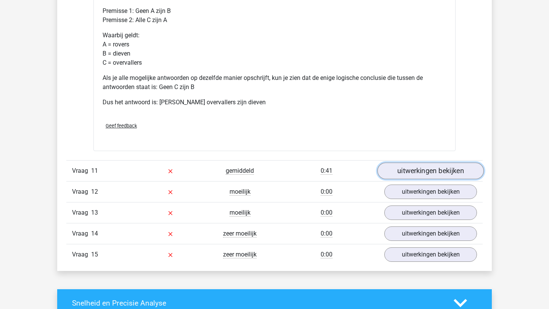
click at [421, 167] on link "uitwerkingen bekijken" at bounding box center [430, 171] width 106 height 17
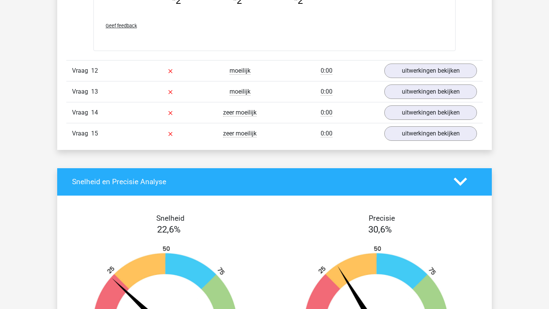
scroll to position [3573, 0]
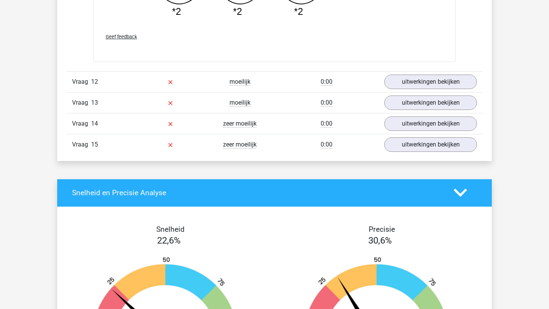
click at [429, 90] on div "Vraag 12 moeilijk 0:00 uitwerkingen bekijken" at bounding box center [274, 81] width 416 height 21
click at [429, 78] on link "uitwerkingen bekijken" at bounding box center [430, 82] width 106 height 17
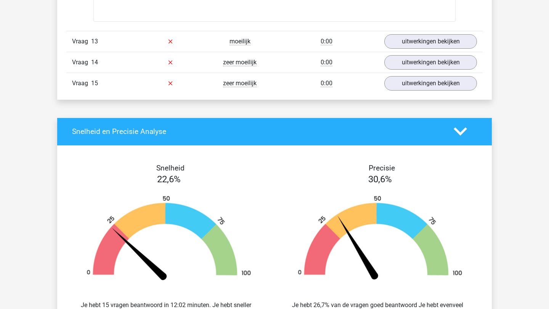
scroll to position [4017, 0]
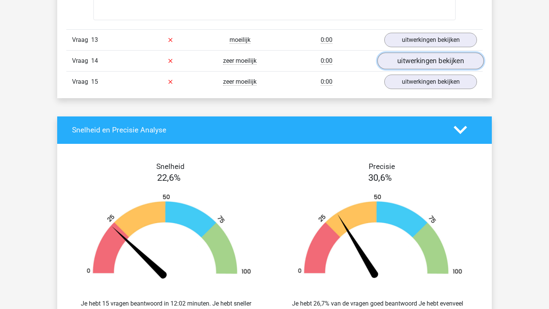
click at [429, 64] on link "uitwerkingen bekijken" at bounding box center [430, 61] width 106 height 17
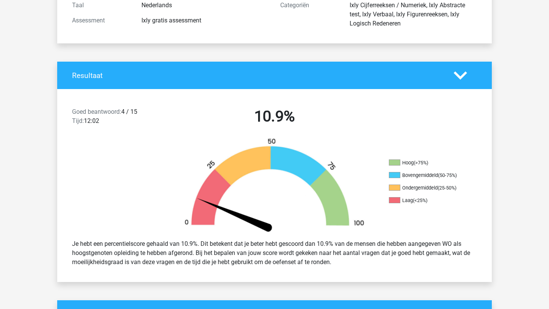
scroll to position [0, 0]
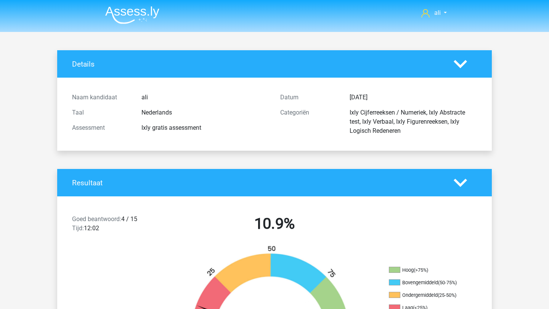
click at [147, 13] on img at bounding box center [132, 15] width 54 height 18
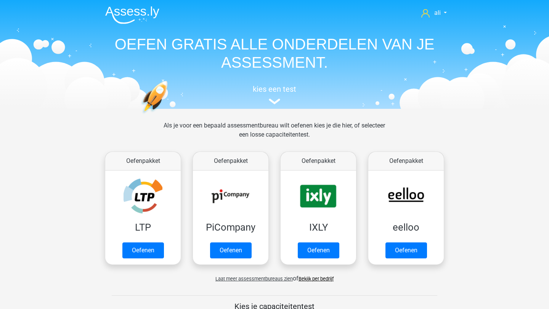
scroll to position [35, 0]
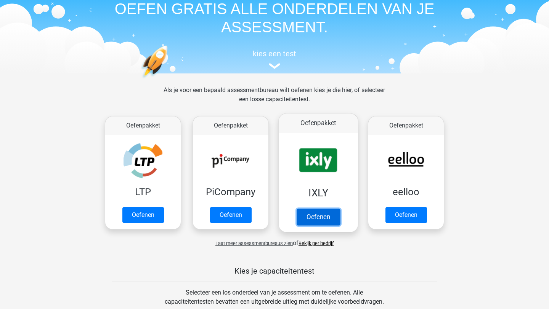
click at [313, 209] on link "Oefenen" at bounding box center [317, 217] width 43 height 17
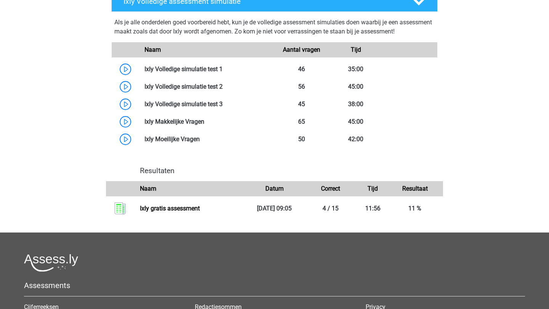
scroll to position [475, 0]
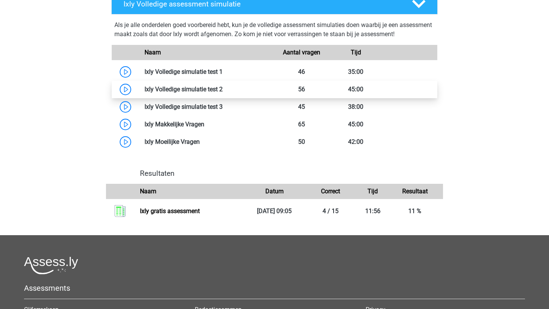
click at [223, 92] on link at bounding box center [223, 89] width 0 height 7
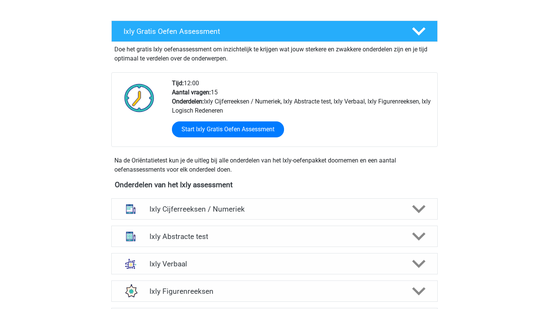
scroll to position [135, 0]
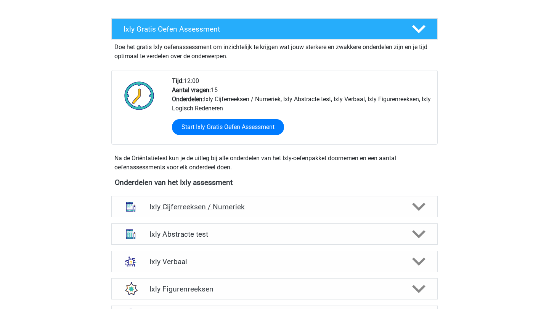
click at [228, 205] on h4 "Ixly Cijferreeksen / Numeriek" at bounding box center [274, 207] width 250 height 9
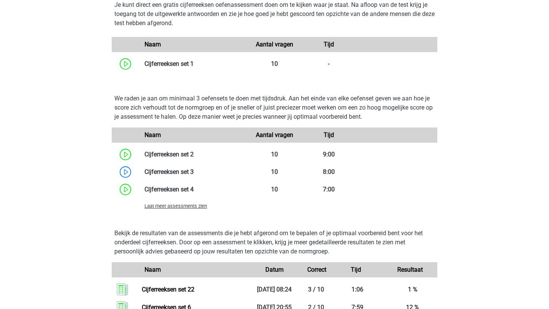
scroll to position [517, 0]
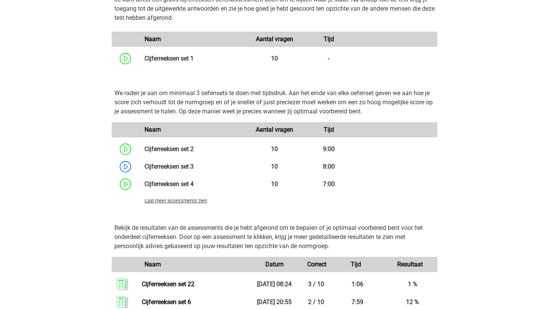
click at [202, 199] on span "Laat meer assessments zien" at bounding box center [175, 201] width 62 height 6
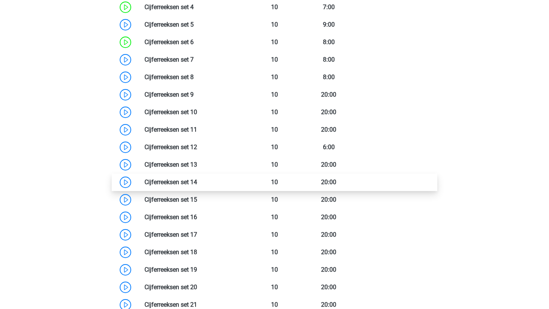
scroll to position [695, 0]
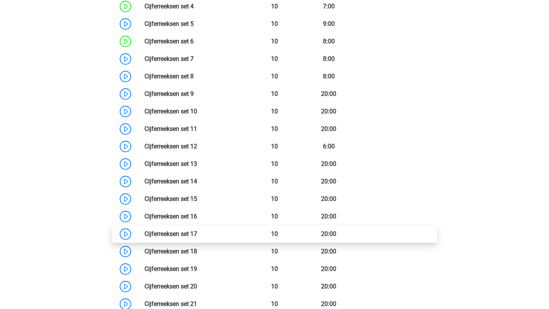
click at [197, 234] on link at bounding box center [197, 234] width 0 height 7
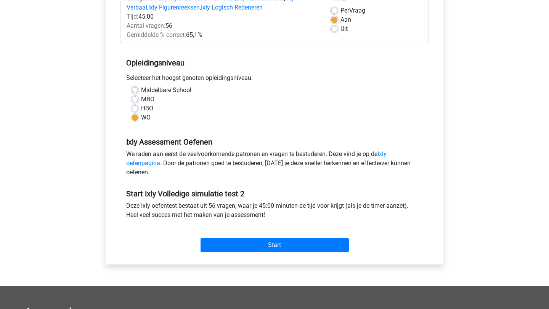
scroll to position [158, 0]
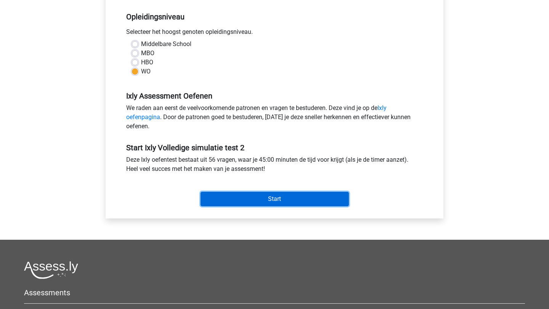
click at [241, 195] on input "Start" at bounding box center [274, 199] width 148 height 14
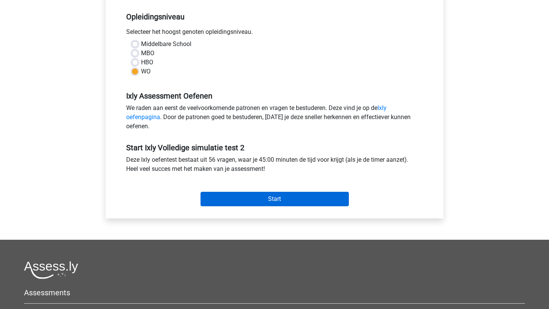
scroll to position [0, 0]
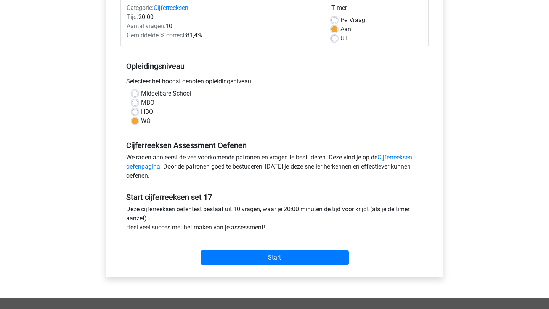
scroll to position [110, 0]
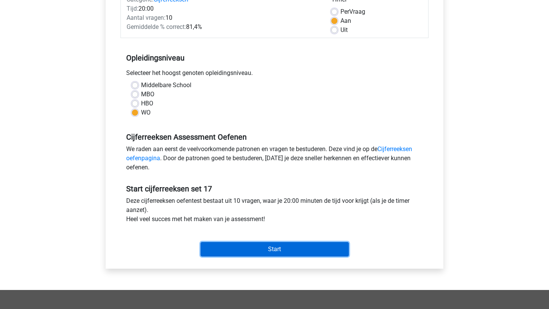
click at [225, 253] on input "Start" at bounding box center [274, 249] width 148 height 14
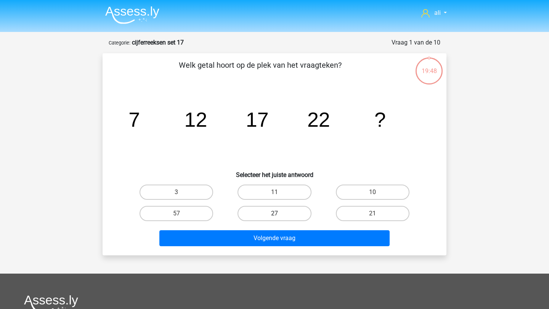
click at [282, 211] on label "27" at bounding box center [274, 213] width 74 height 15
click at [279, 214] on input "27" at bounding box center [276, 216] width 5 height 5
radio input "true"
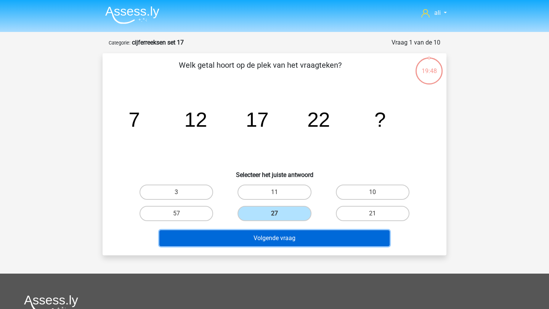
click at [282, 245] on button "Volgende vraag" at bounding box center [274, 239] width 231 height 16
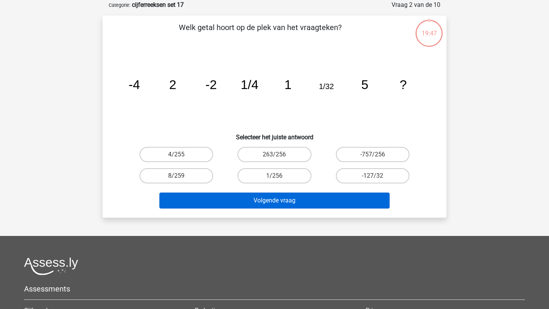
scroll to position [38, 0]
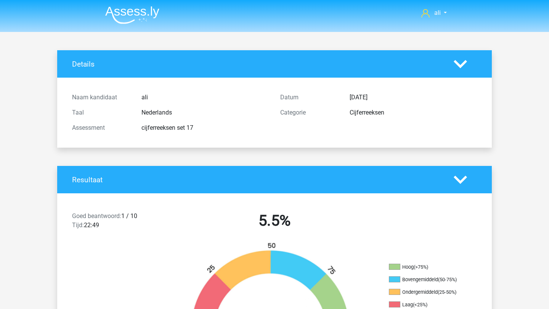
click at [127, 18] on img at bounding box center [132, 15] width 54 height 18
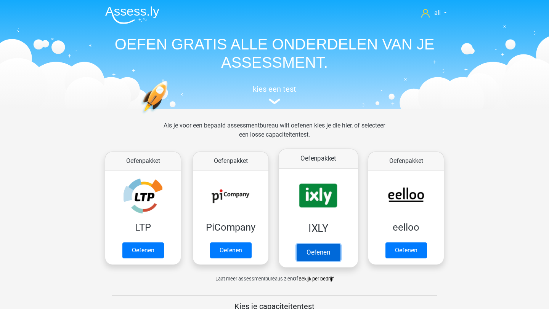
click at [328, 244] on link "Oefenen" at bounding box center [317, 252] width 43 height 17
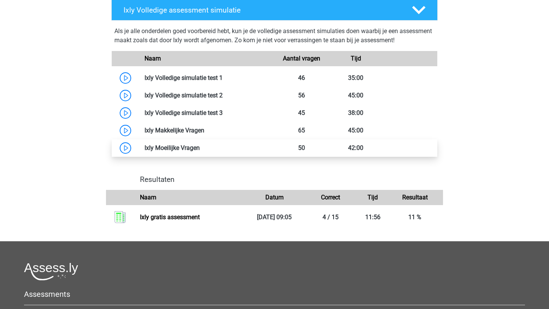
scroll to position [469, 0]
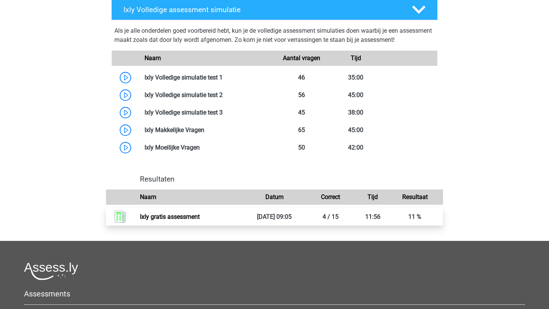
click at [200, 215] on link "Ixly gratis assessment" at bounding box center [170, 216] width 60 height 7
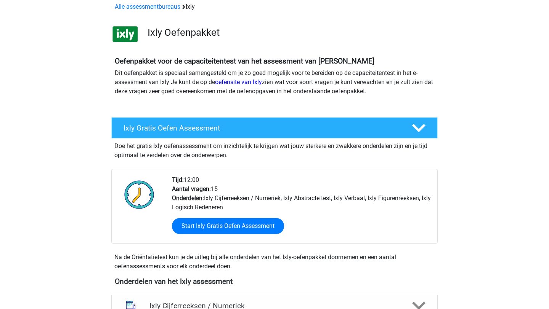
scroll to position [152, 0]
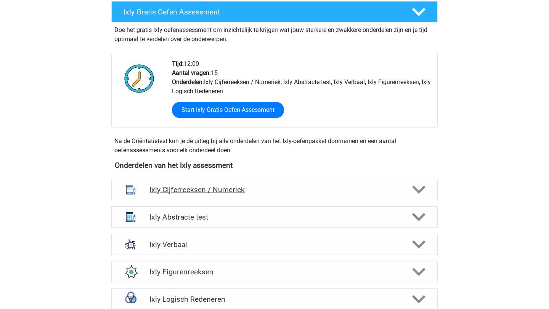
click at [233, 190] on h4 "Ixly Cijferreeksen / Numeriek" at bounding box center [274, 190] width 250 height 9
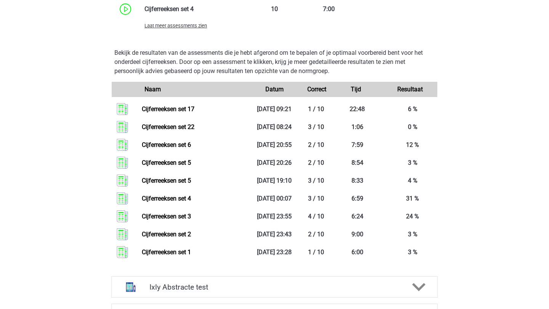
scroll to position [693, 0]
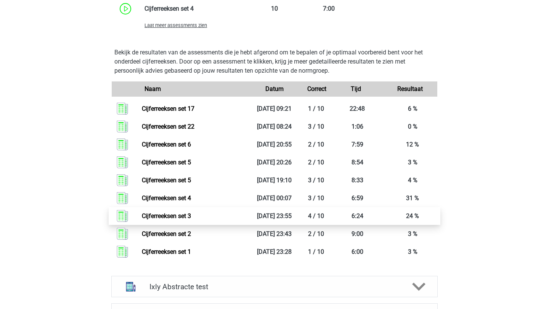
click at [191, 215] on link "Cijferreeksen set 3" at bounding box center [166, 216] width 49 height 7
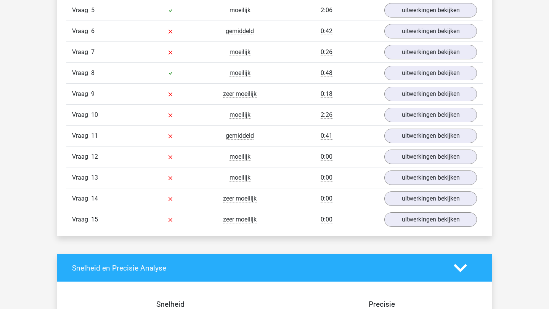
scroll to position [803, 0]
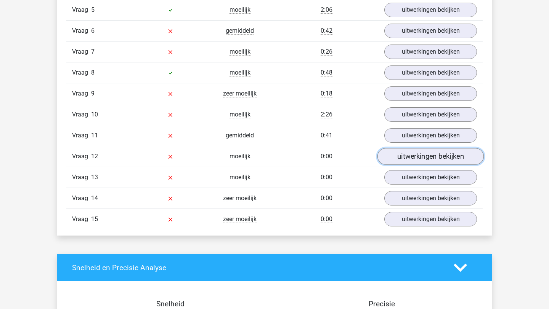
click at [422, 155] on link "uitwerkingen bekijken" at bounding box center [430, 157] width 106 height 17
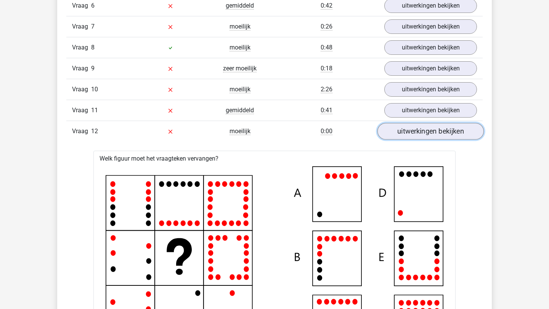
scroll to position [829, 0]
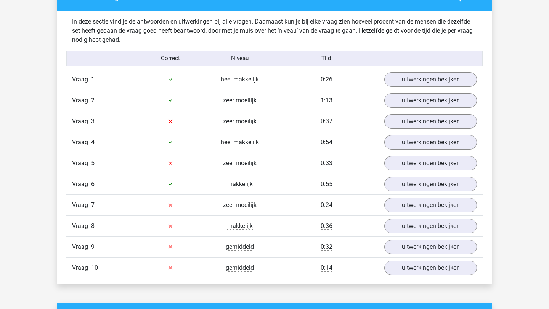
scroll to position [437, 0]
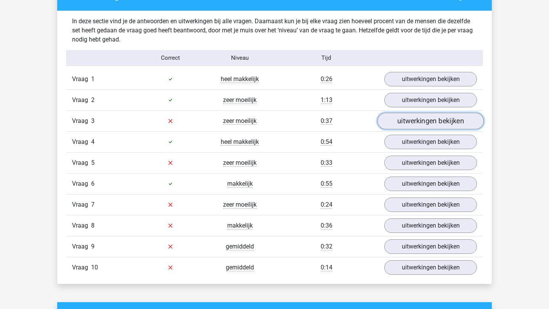
click at [417, 118] on link "uitwerkingen bekijken" at bounding box center [430, 121] width 106 height 17
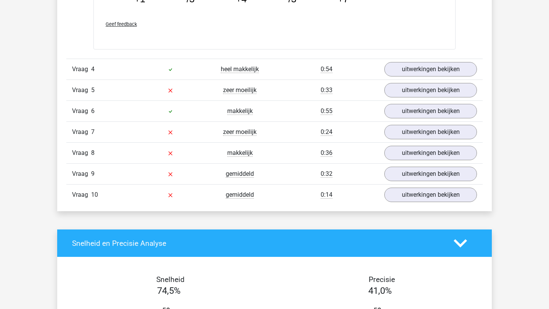
scroll to position [850, 0]
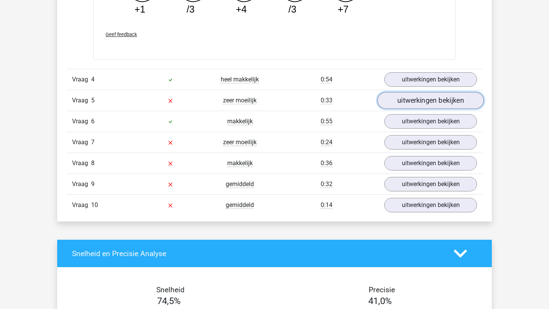
click at [423, 104] on link "uitwerkingen bekijken" at bounding box center [430, 100] width 106 height 17
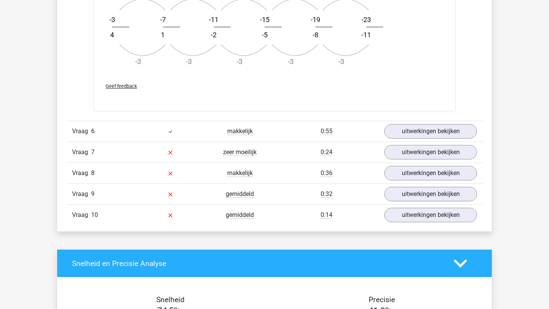
scroll to position [1305, 0]
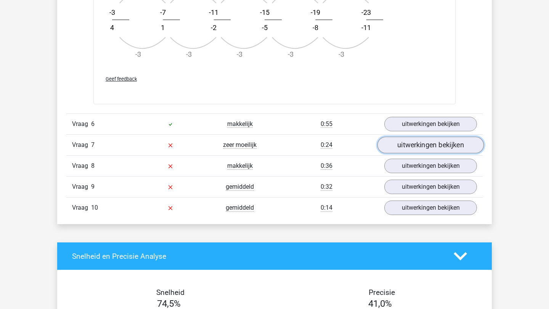
click at [416, 151] on link "uitwerkingen bekijken" at bounding box center [430, 145] width 106 height 17
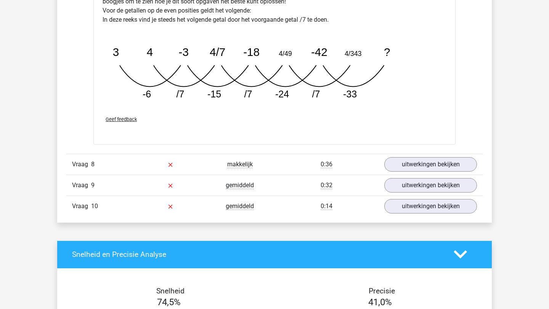
scroll to position [1694, 0]
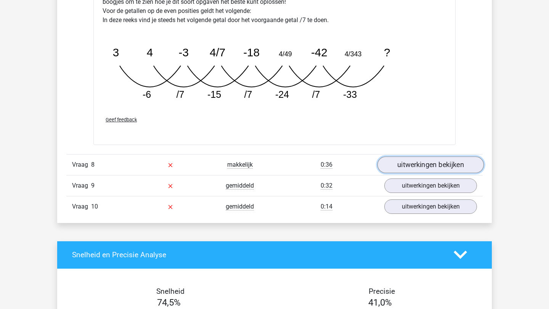
click at [417, 164] on link "uitwerkingen bekijken" at bounding box center [430, 165] width 106 height 17
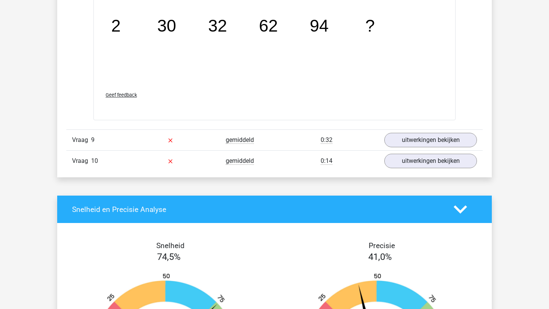
scroll to position [2118, 0]
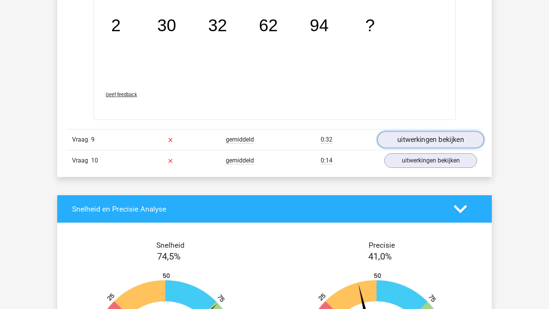
click at [397, 142] on link "uitwerkingen bekijken" at bounding box center [430, 140] width 106 height 17
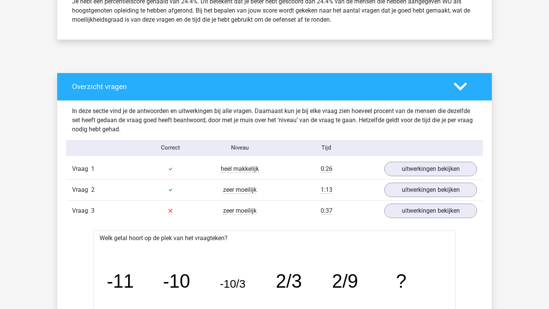
scroll to position [0, 0]
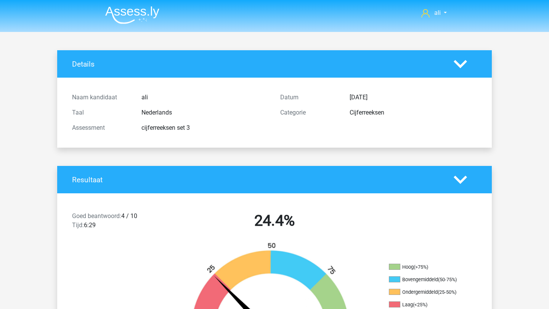
click at [109, 7] on img at bounding box center [132, 15] width 54 height 18
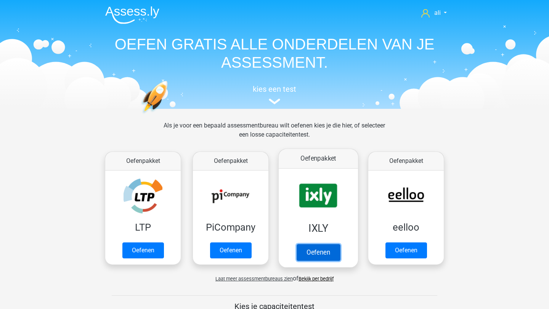
click at [334, 244] on link "Oefenen" at bounding box center [317, 252] width 43 height 17
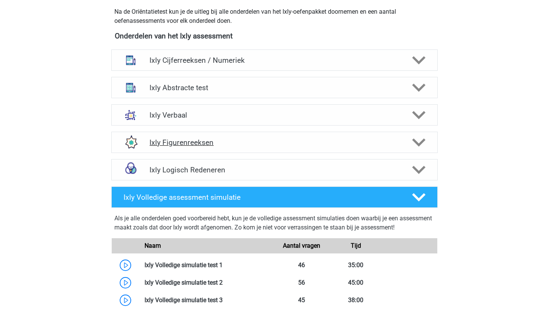
scroll to position [281, 0]
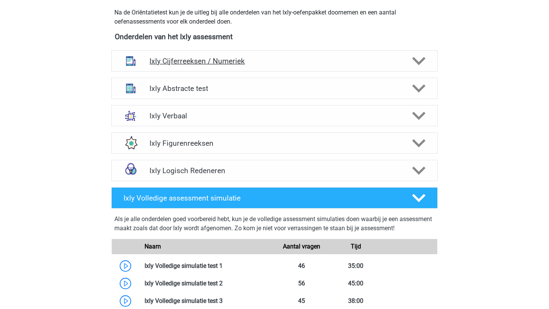
click at [236, 59] on h4 "Ixly Cijferreeksen / Numeriek" at bounding box center [274, 61] width 250 height 9
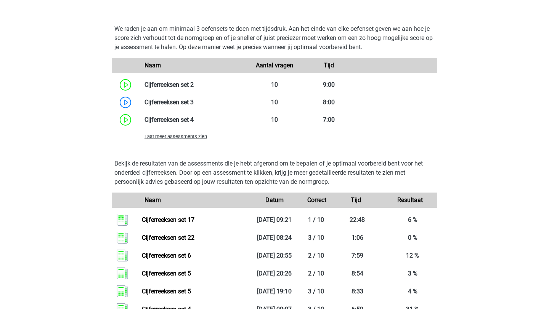
scroll to position [588, 0]
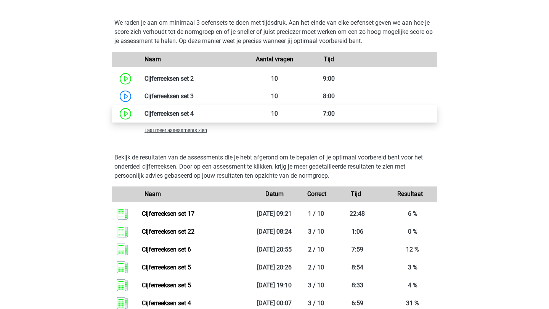
click at [194, 116] on link at bounding box center [194, 113] width 0 height 7
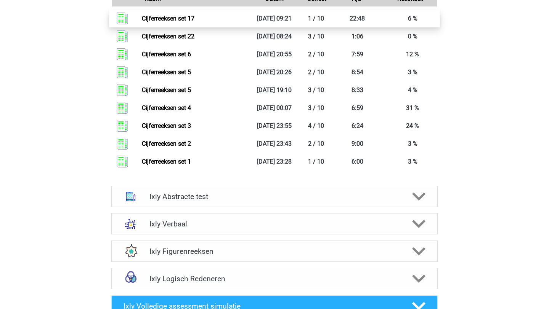
scroll to position [783, 0]
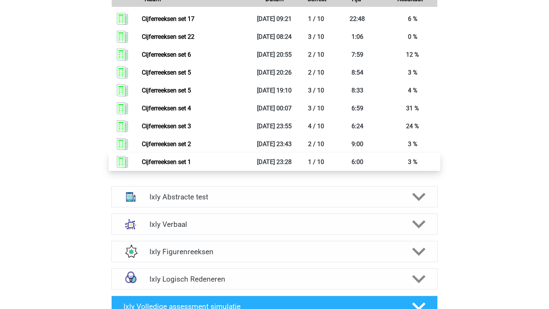
click at [191, 165] on link "Cijferreeksen set 1" at bounding box center [166, 161] width 49 height 7
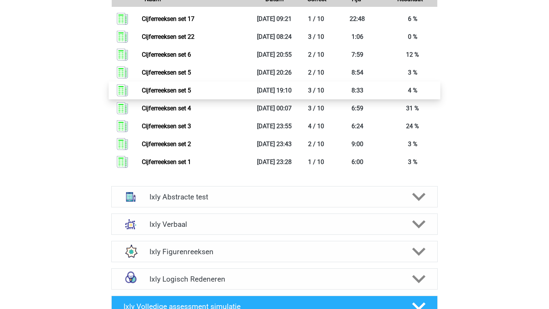
click at [191, 94] on link "Cijferreeksen set 5" at bounding box center [166, 90] width 49 height 7
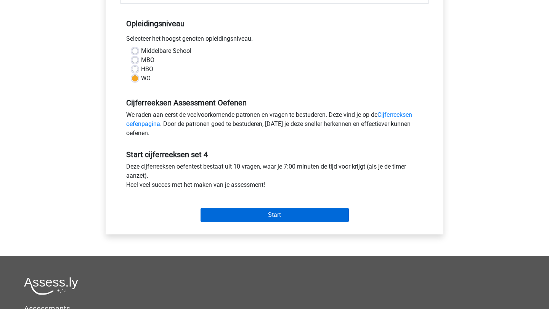
scroll to position [151, 0]
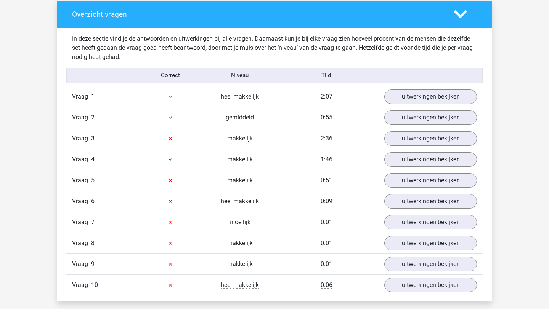
scroll to position [434, 0]
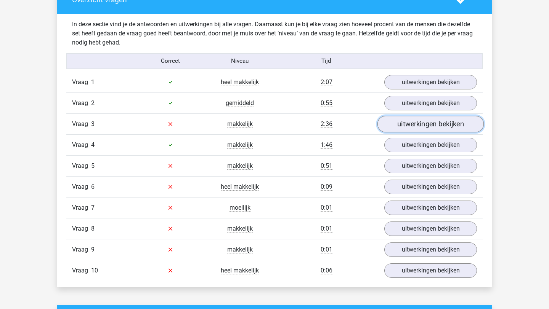
click at [408, 121] on link "uitwerkingen bekijken" at bounding box center [430, 124] width 106 height 17
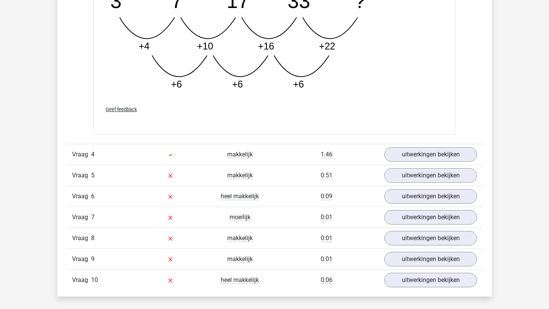
scroll to position [819, 0]
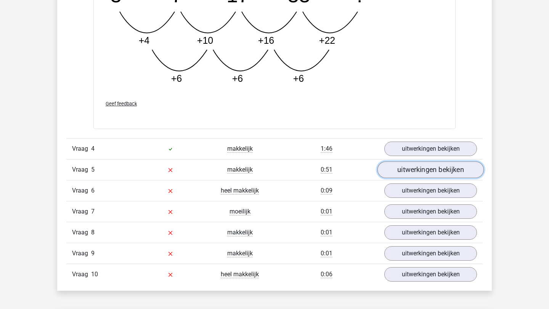
click at [418, 166] on link "uitwerkingen bekijken" at bounding box center [430, 170] width 106 height 17
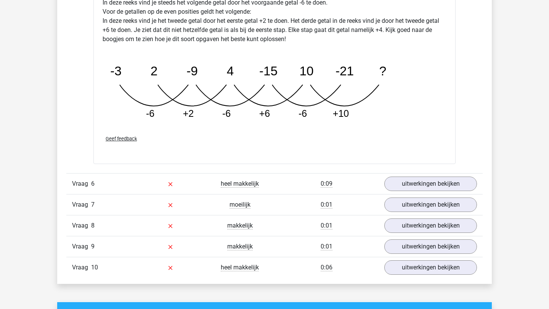
scroll to position [1218, 0]
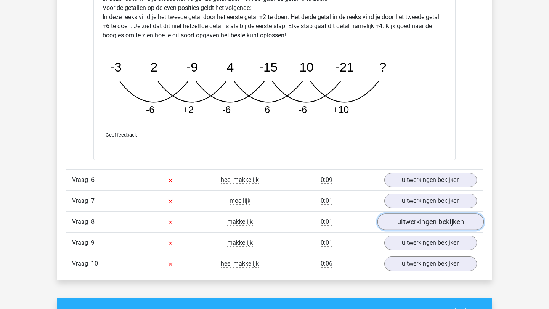
click at [407, 221] on link "uitwerkingen bekijken" at bounding box center [430, 222] width 106 height 17
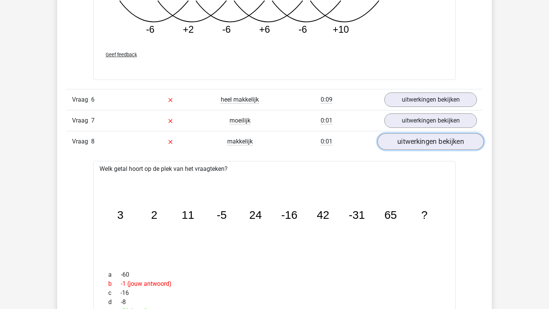
scroll to position [1294, 0]
